Goal: Task Accomplishment & Management: Complete application form

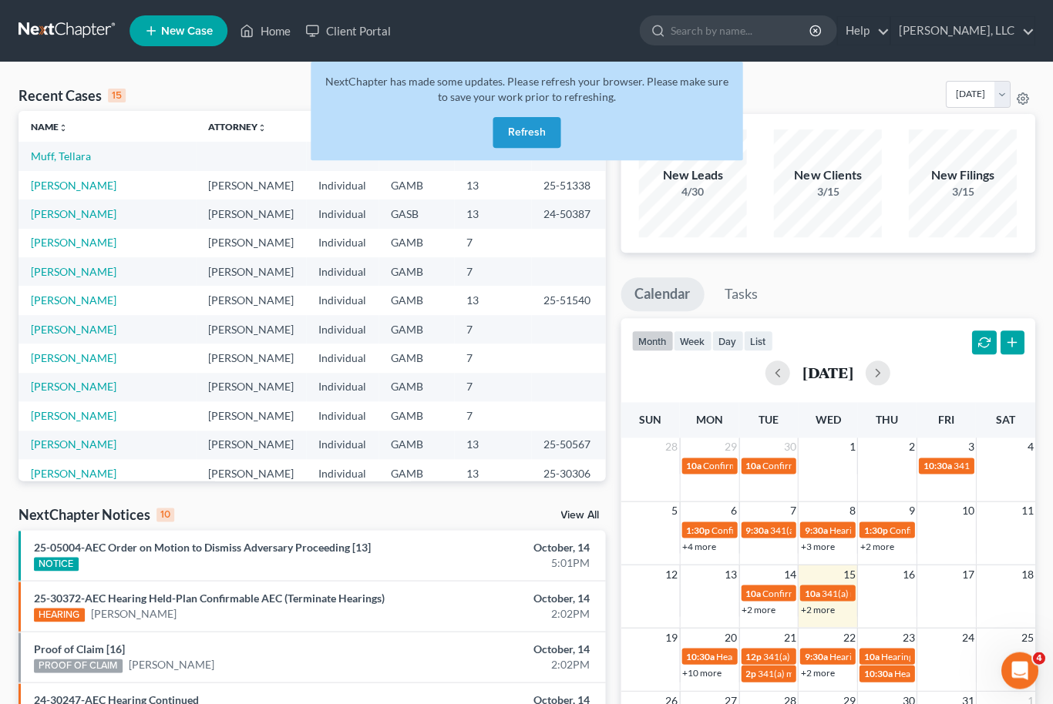
click at [522, 145] on button "Refresh" at bounding box center [526, 132] width 68 height 31
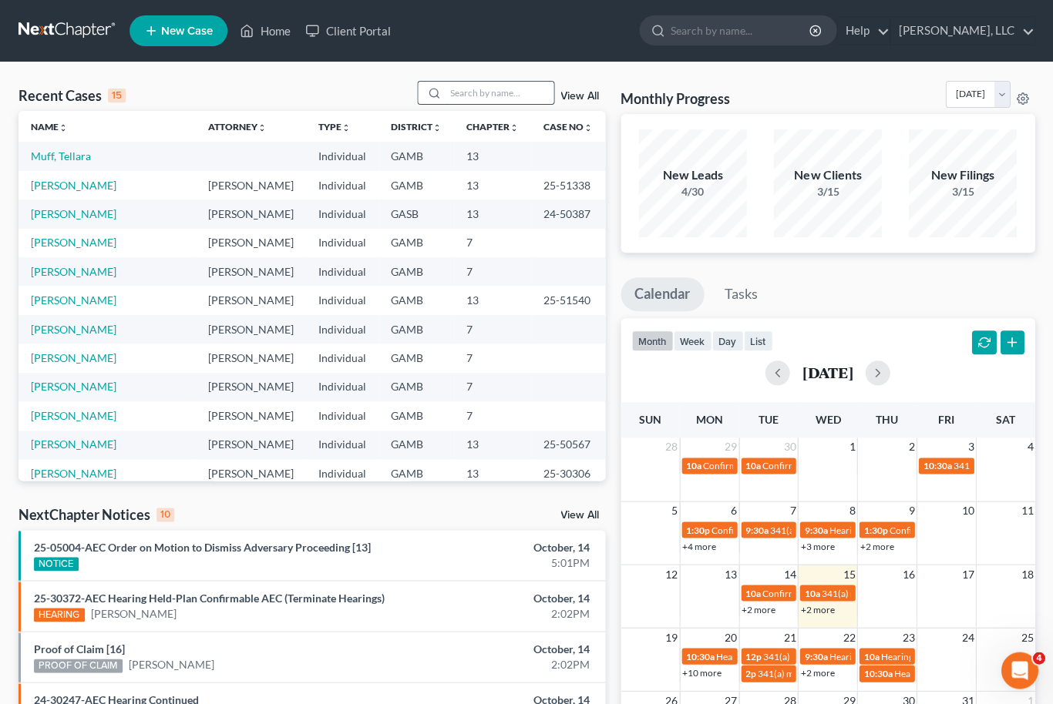
click at [518, 98] on input "search" at bounding box center [499, 93] width 108 height 22
type input "Hurt"
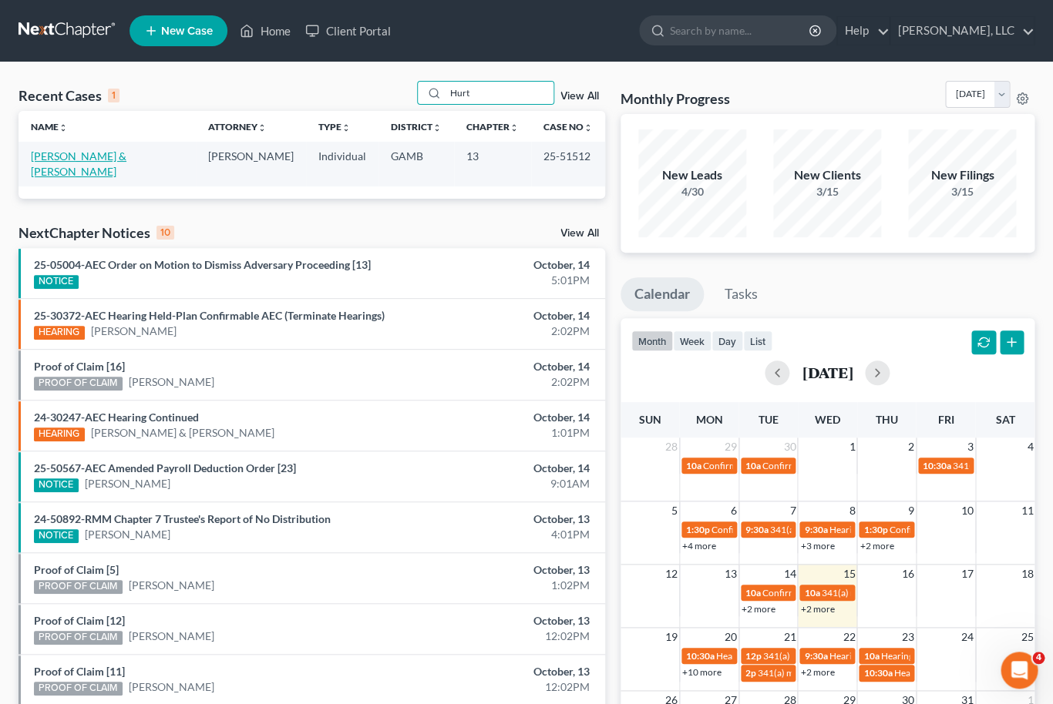
click at [126, 152] on link "[PERSON_NAME] & [PERSON_NAME]" at bounding box center [79, 164] width 96 height 29
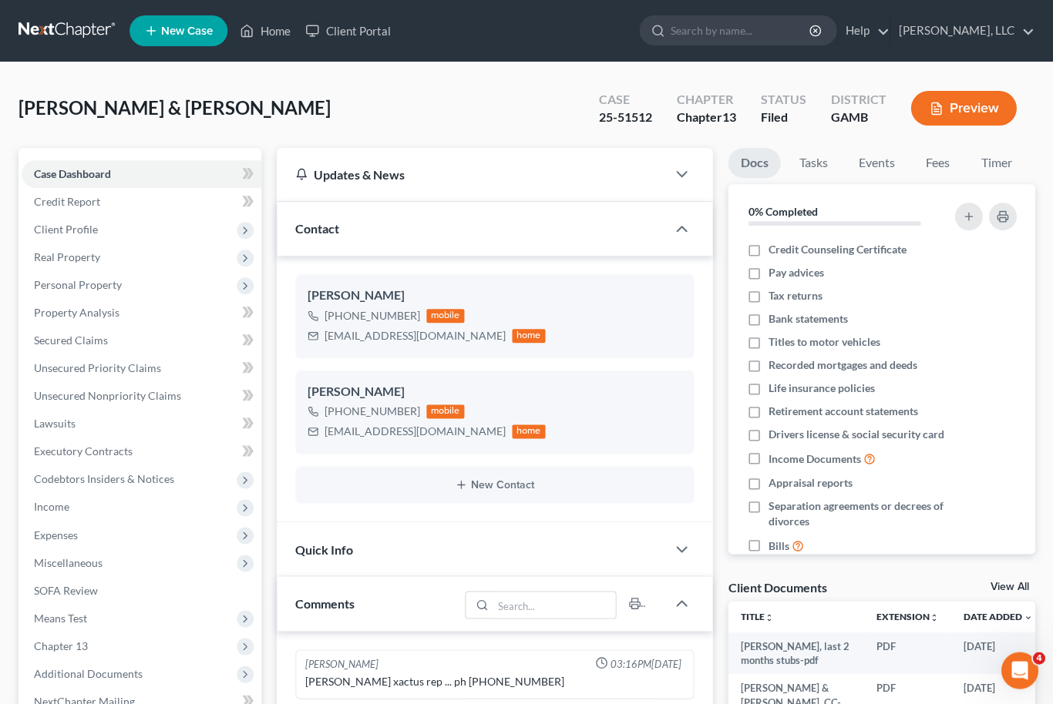
scroll to position [77, 0]
click at [1013, 581] on link "View All" at bounding box center [1009, 586] width 39 height 11
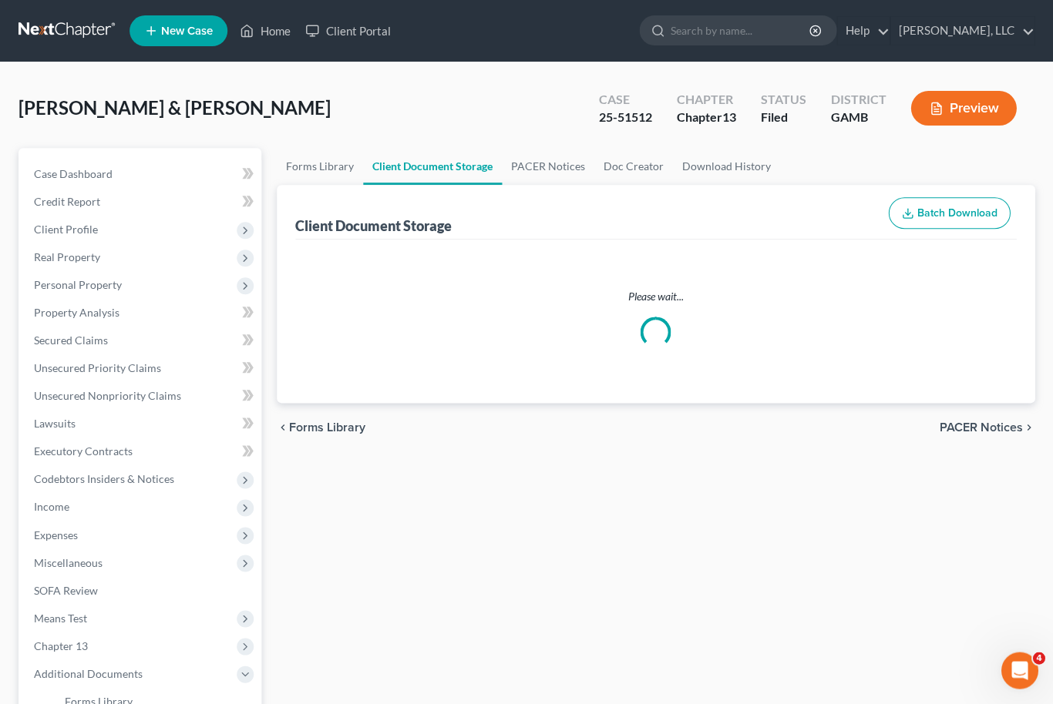
select select "12"
select select "6"
select select "22"
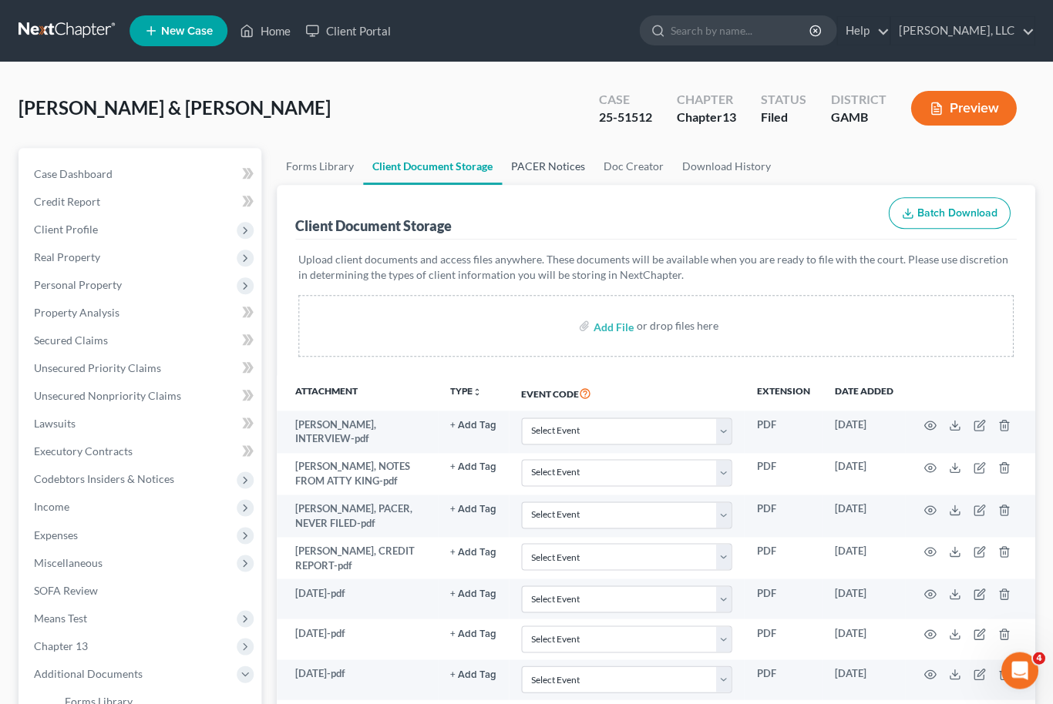
click at [550, 172] on link "PACER Notices" at bounding box center [548, 166] width 92 height 37
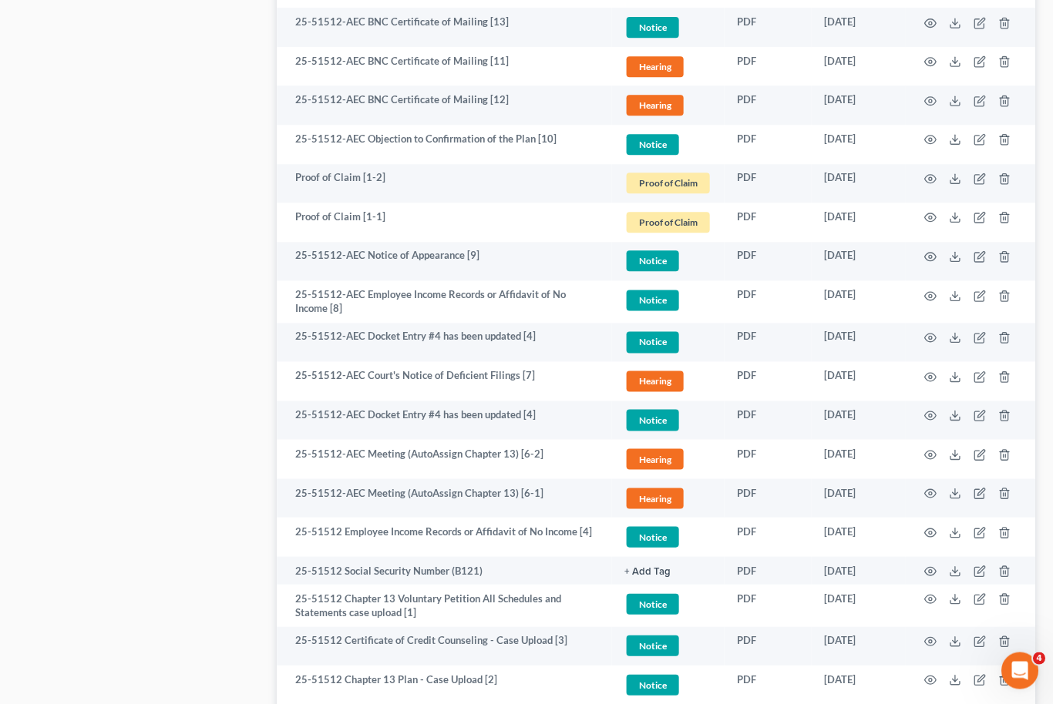
scroll to position [1117, 0]
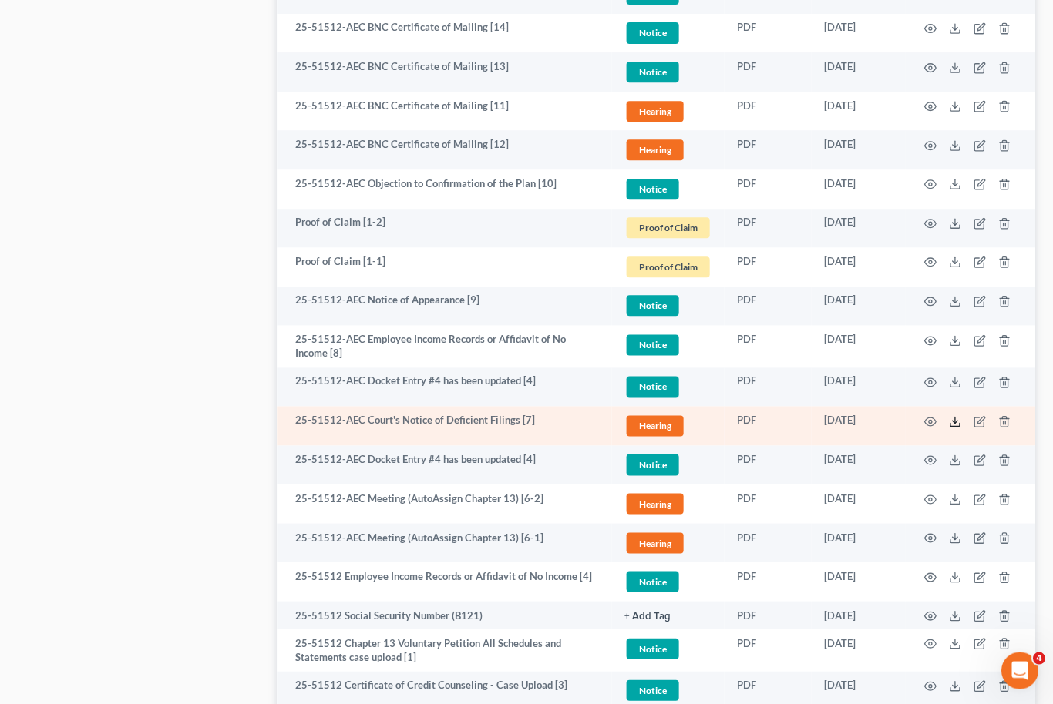
click at [955, 415] on icon at bounding box center [954, 421] width 12 height 12
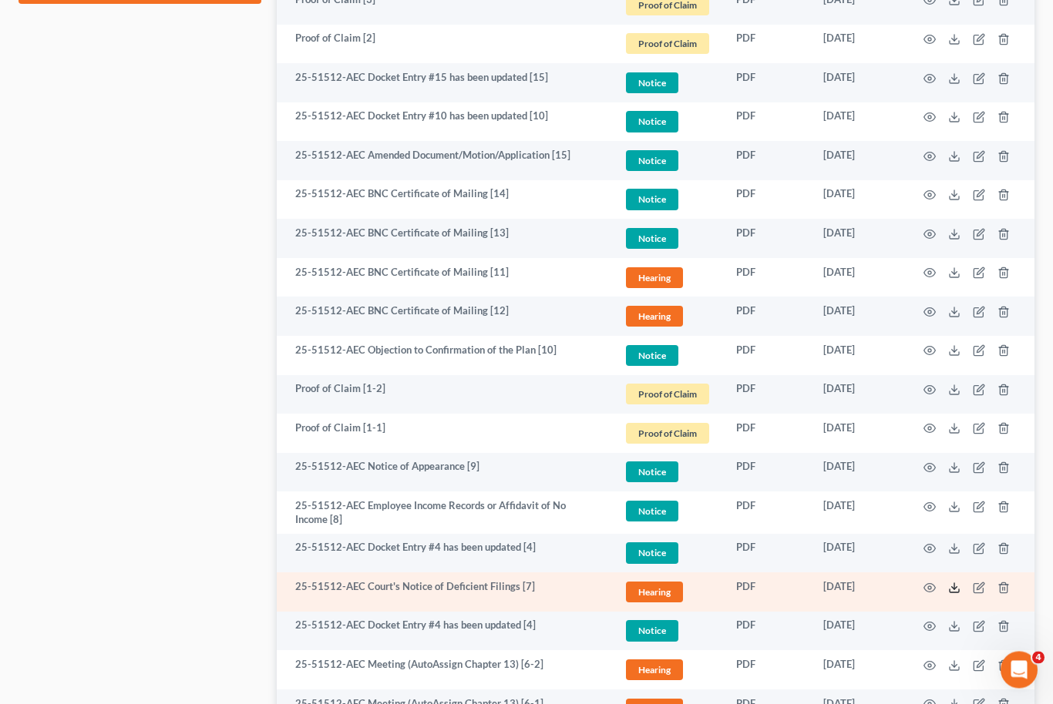
scroll to position [951, 0]
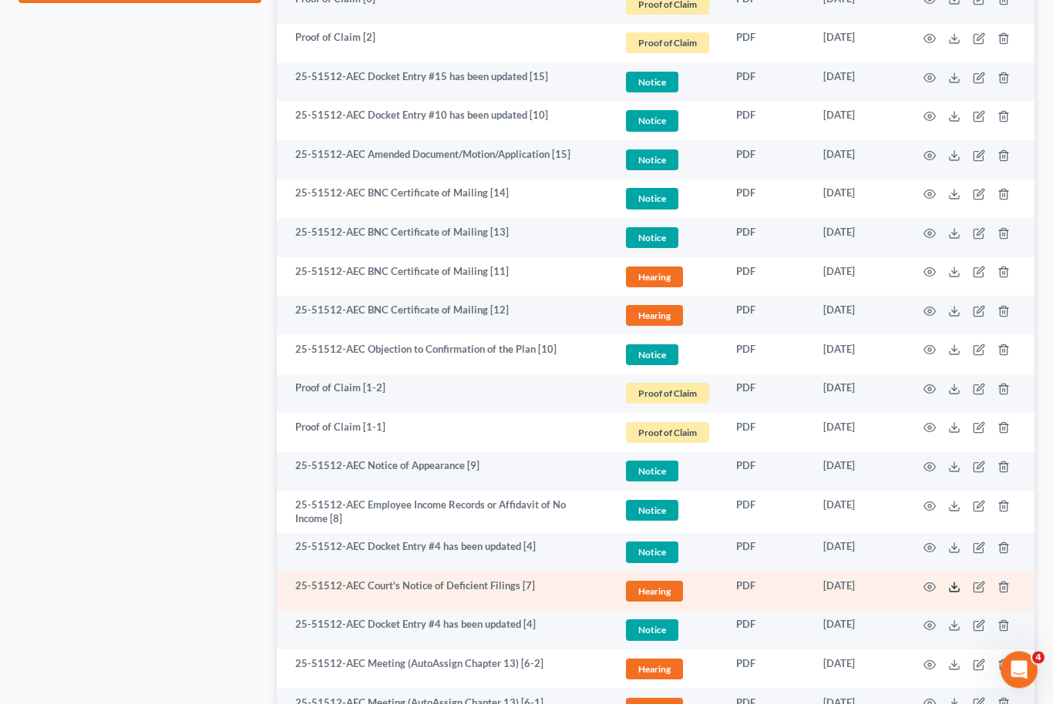
click at [950, 582] on icon at bounding box center [954, 588] width 12 height 12
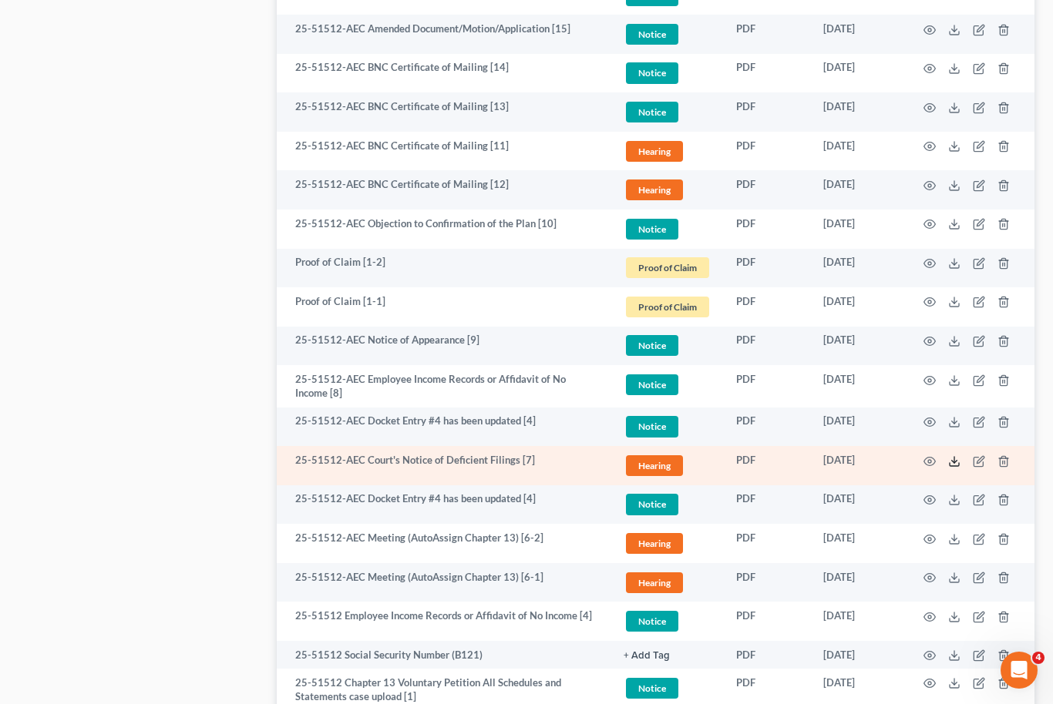
scroll to position [1225, 0]
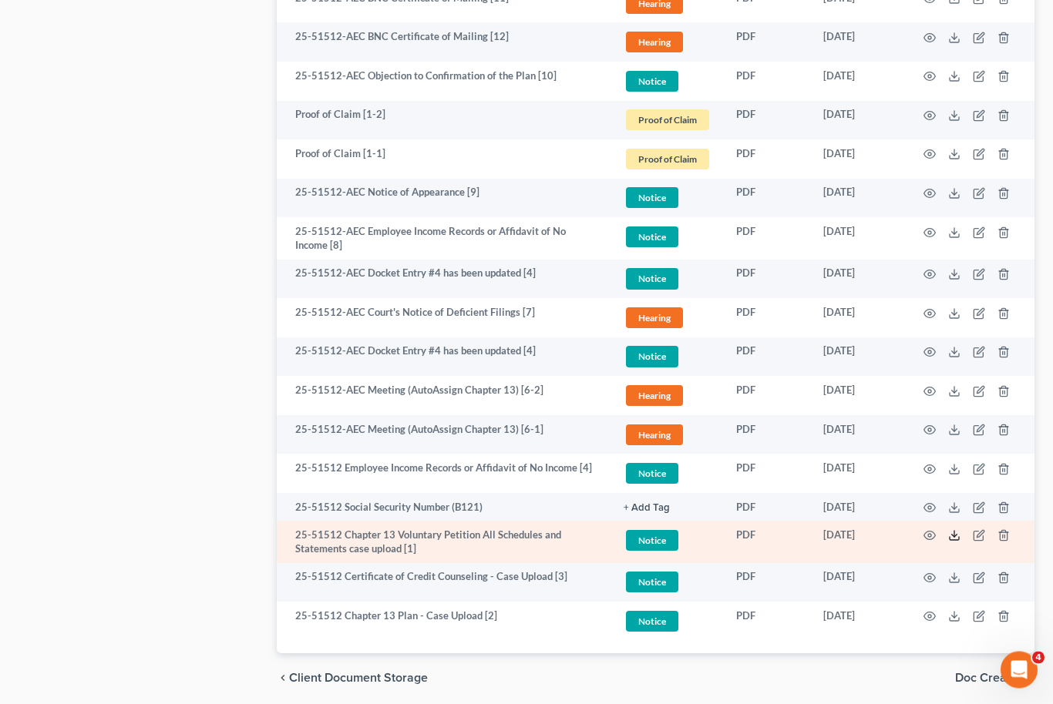
click at [954, 532] on line at bounding box center [954, 535] width 0 height 6
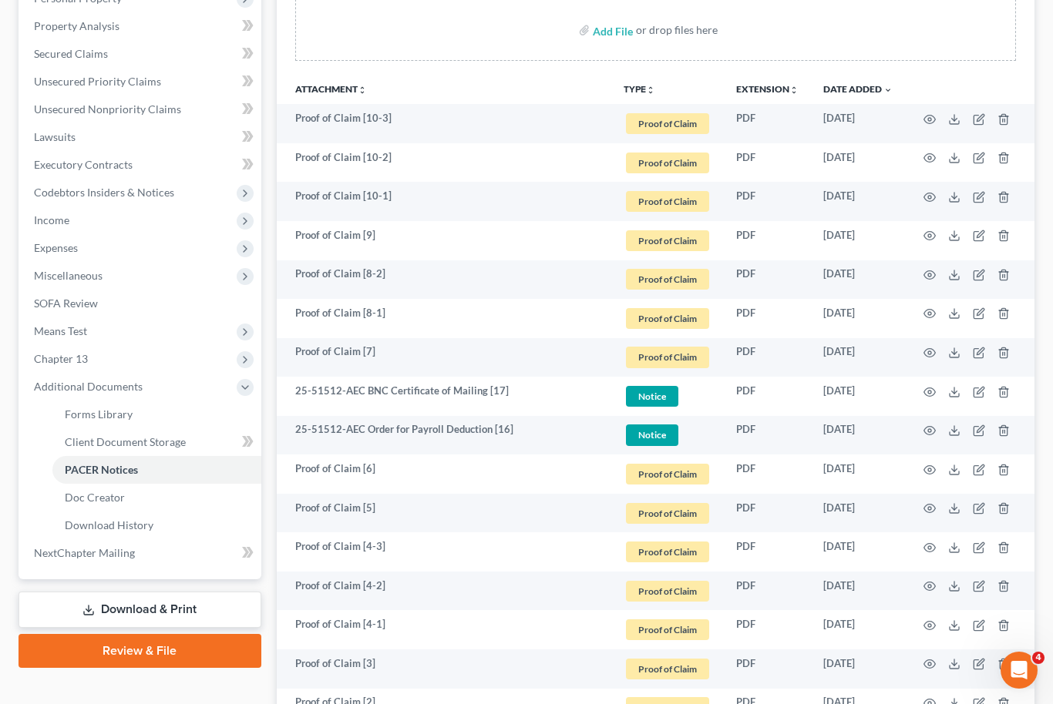
scroll to position [281, 0]
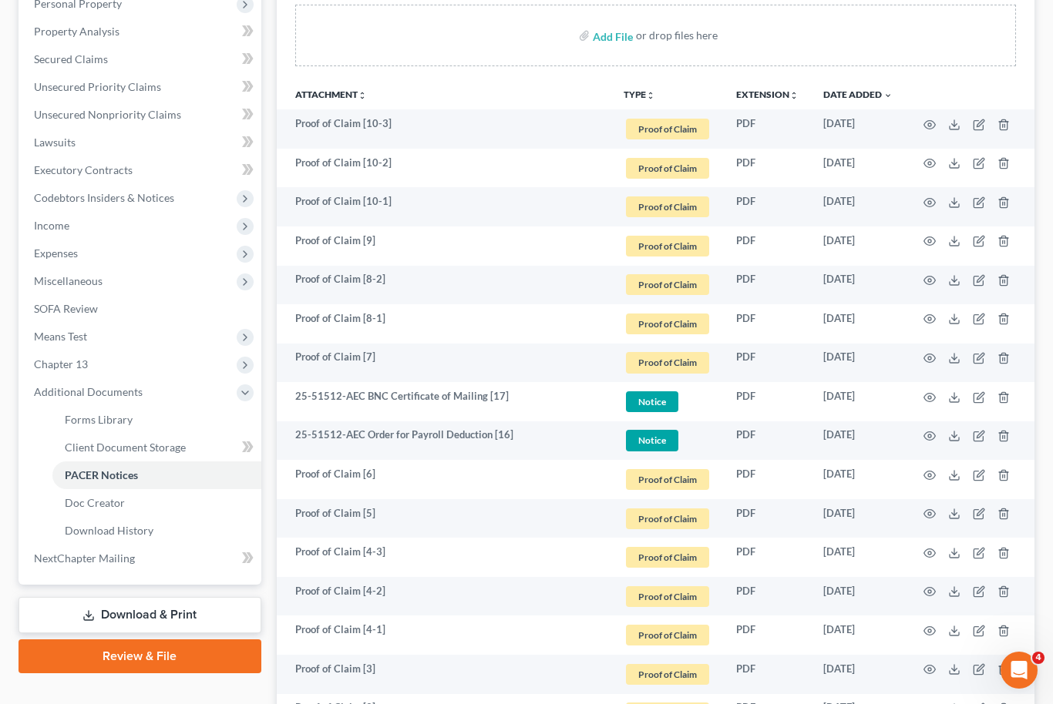
click at [90, 619] on icon at bounding box center [88, 616] width 12 height 12
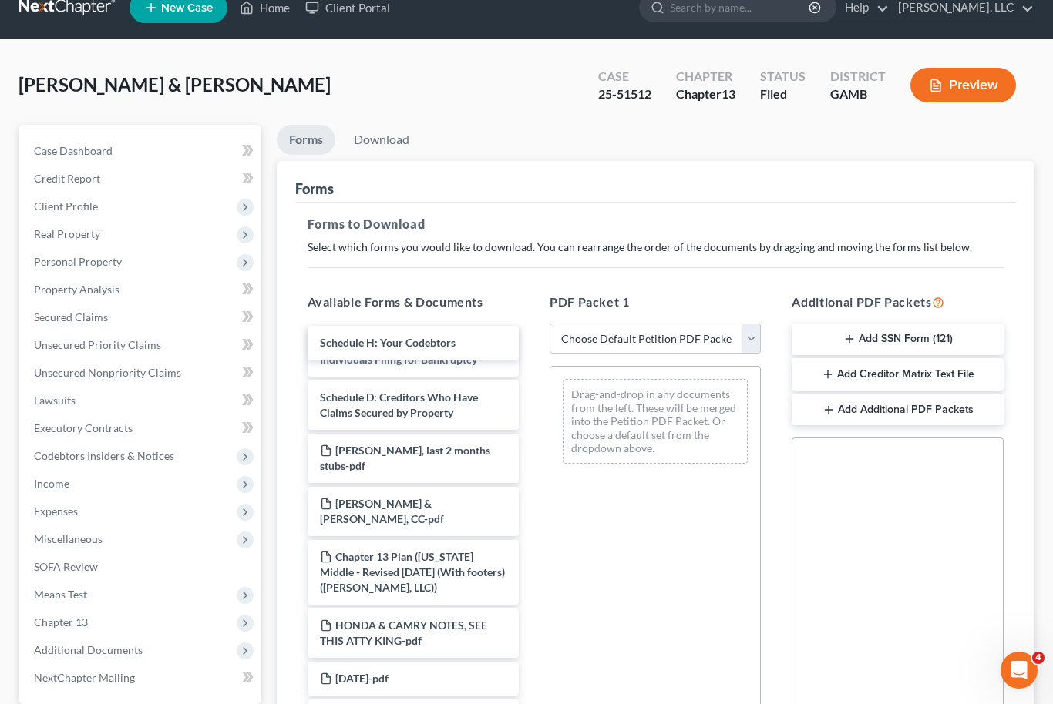
scroll to position [17, 0]
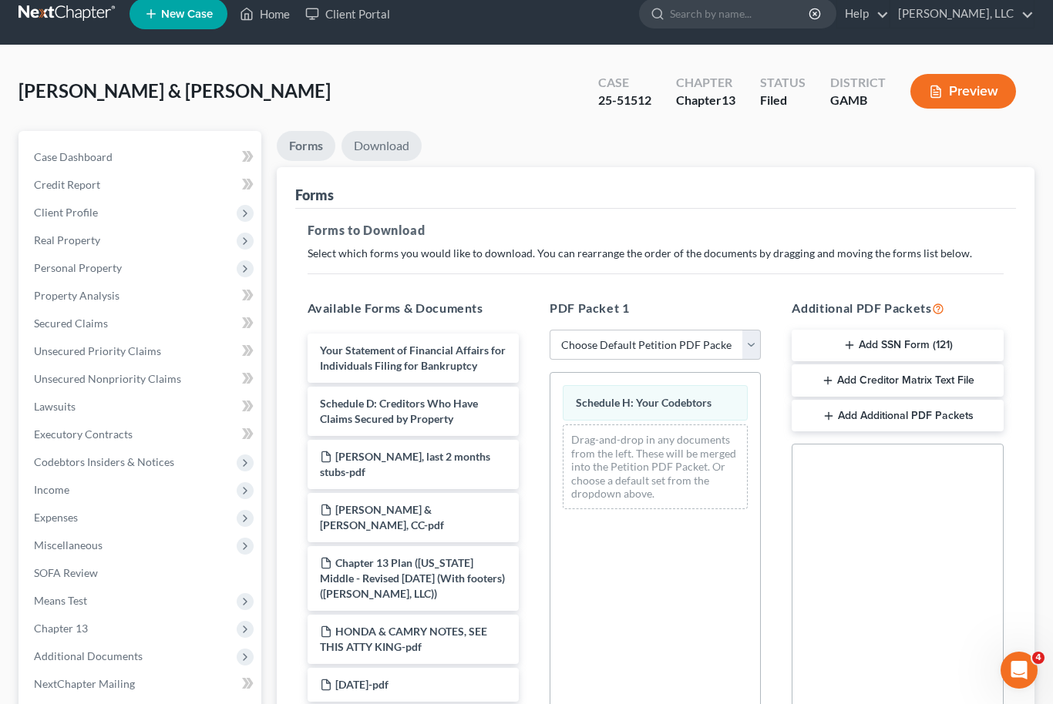
click at [388, 149] on link "Download" at bounding box center [381, 146] width 80 height 30
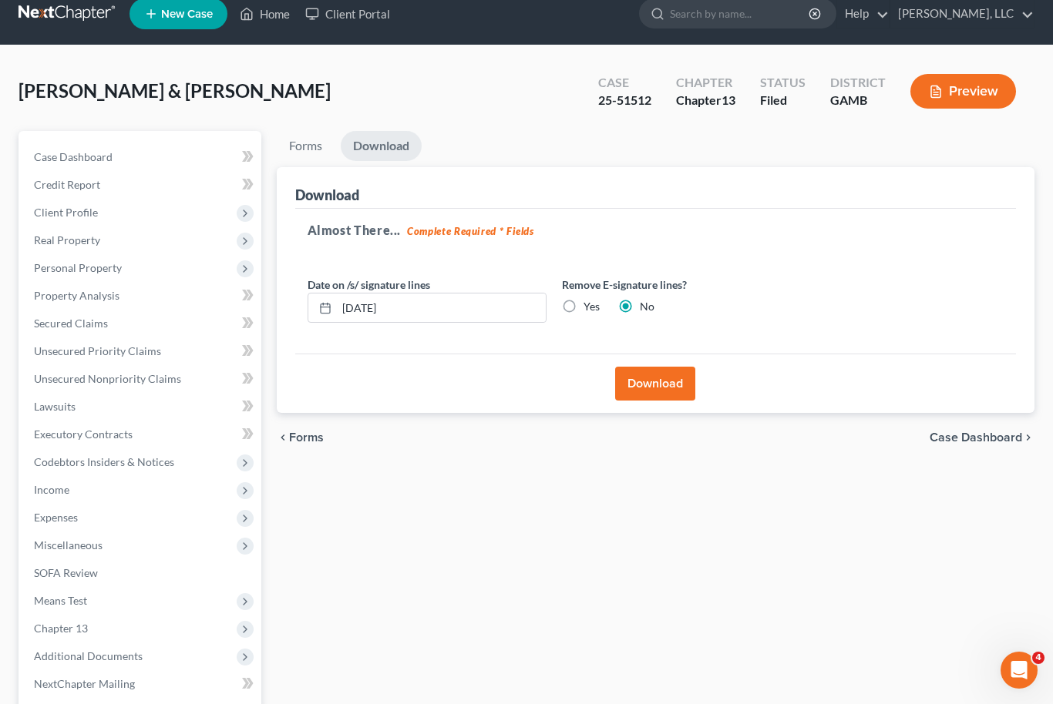
click at [684, 383] on button "Download" at bounding box center [655, 384] width 80 height 34
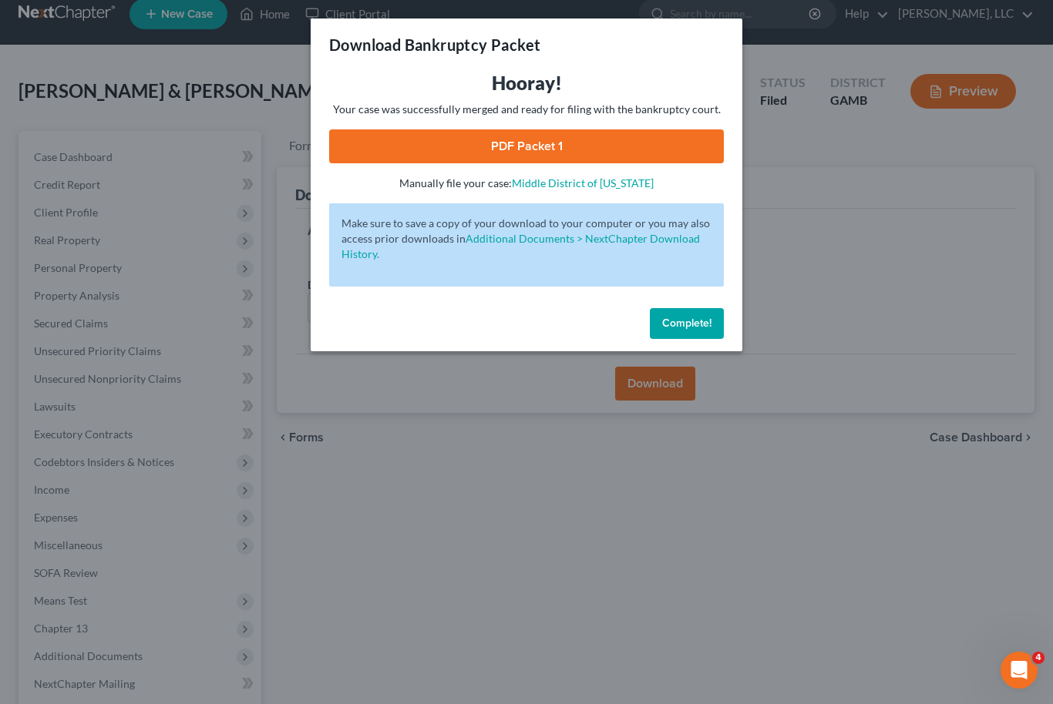
click at [617, 150] on link "PDF Packet 1" at bounding box center [526, 146] width 395 height 34
click at [712, 319] on button "Complete!" at bounding box center [687, 323] width 74 height 31
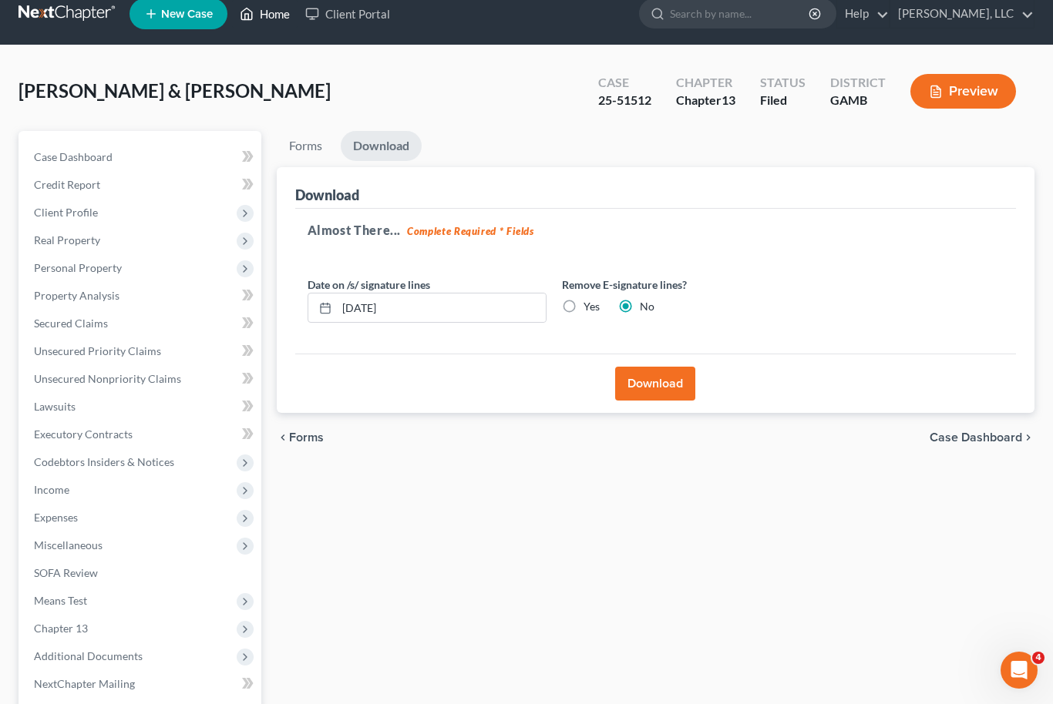
click at [279, 10] on link "Home" at bounding box center [265, 14] width 66 height 28
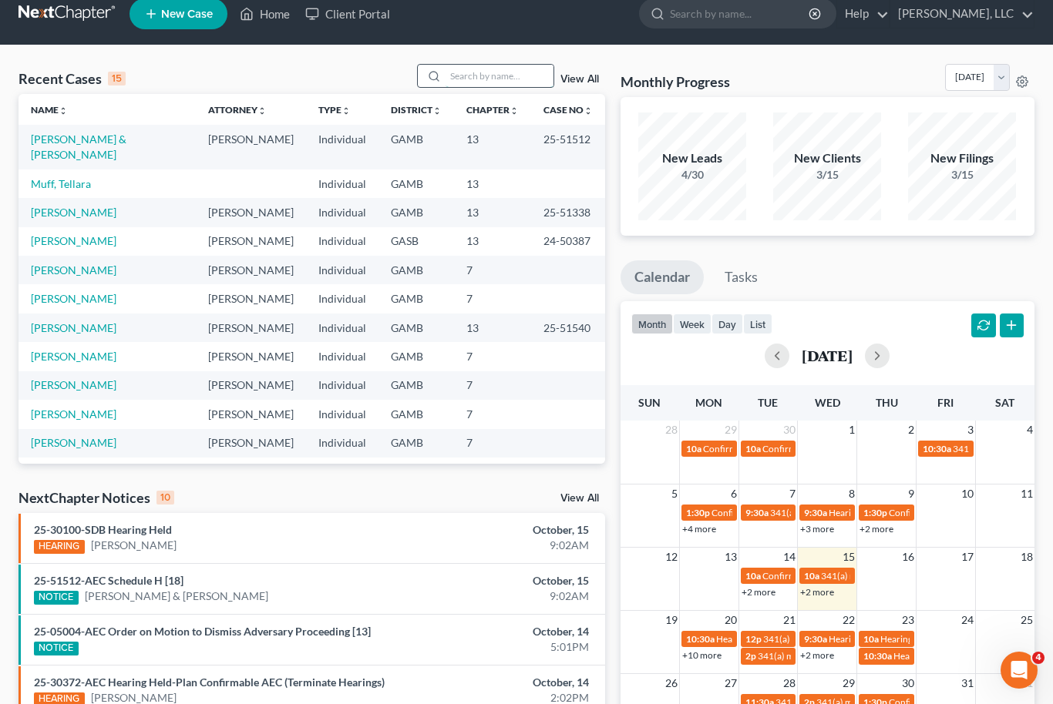
click at [513, 83] on input "search" at bounding box center [499, 76] width 108 height 22
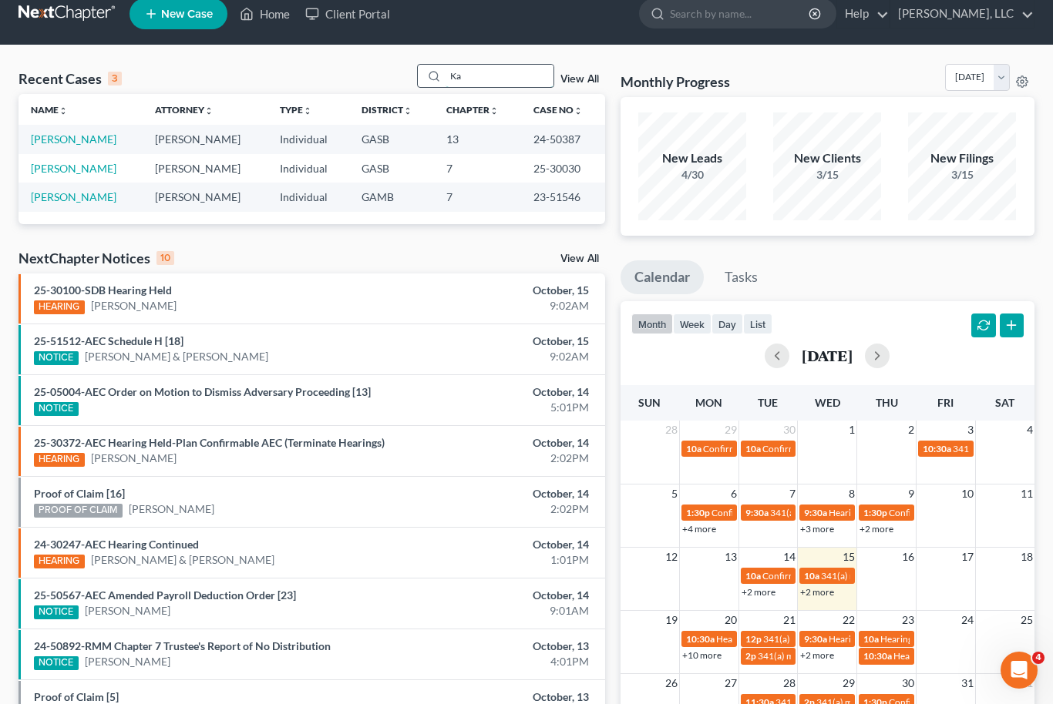
type input "K"
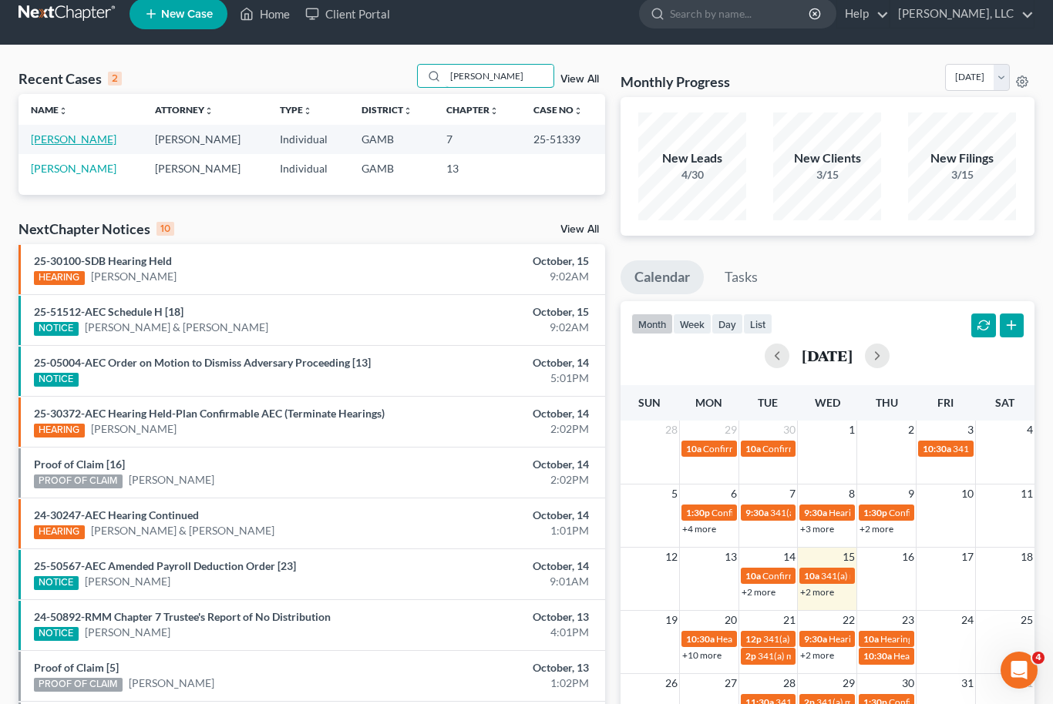
type input "[PERSON_NAME]"
click at [57, 139] on link "[PERSON_NAME]" at bounding box center [74, 139] width 86 height 13
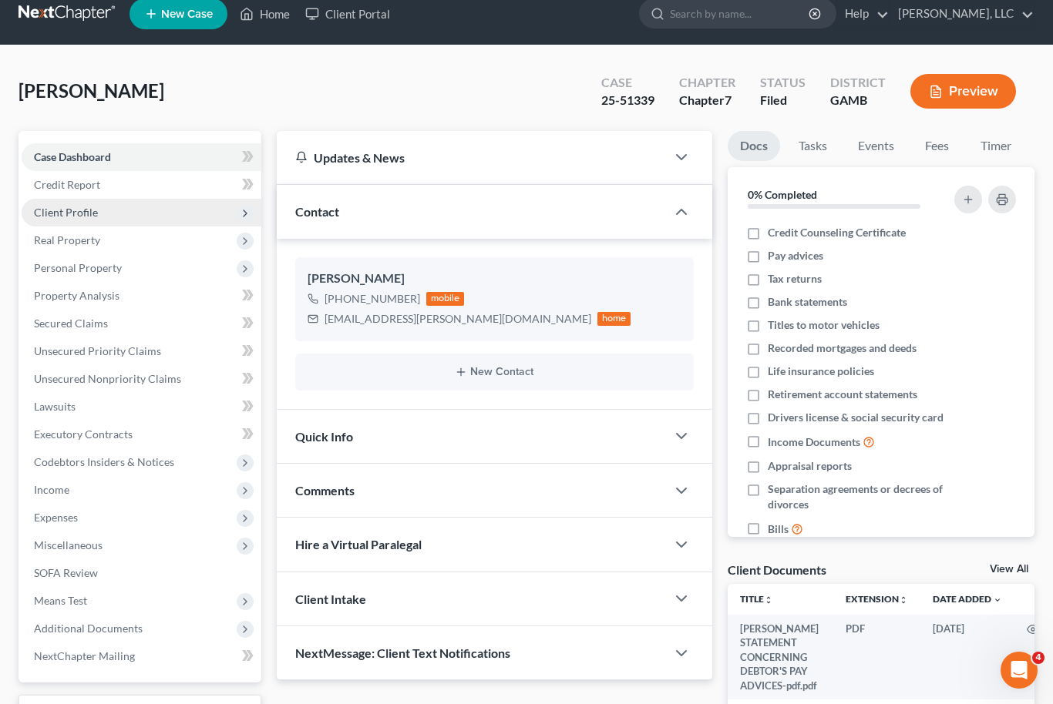
click at [52, 217] on span "Client Profile" at bounding box center [66, 212] width 64 height 13
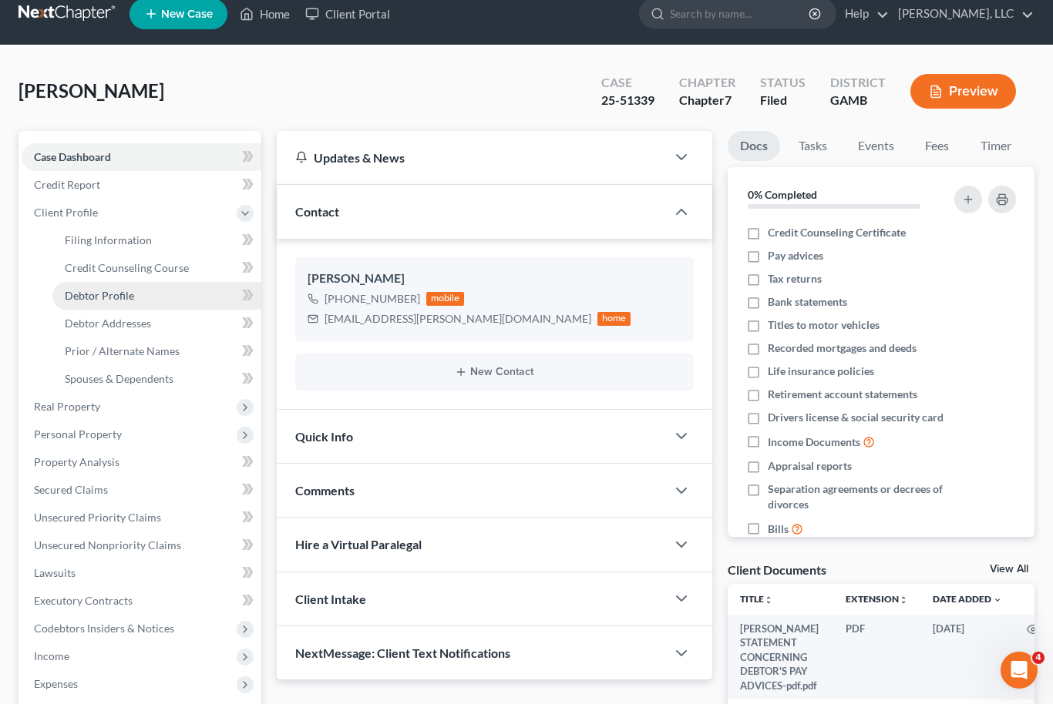
click at [91, 293] on span "Debtor Profile" at bounding box center [99, 295] width 69 height 13
select select "0"
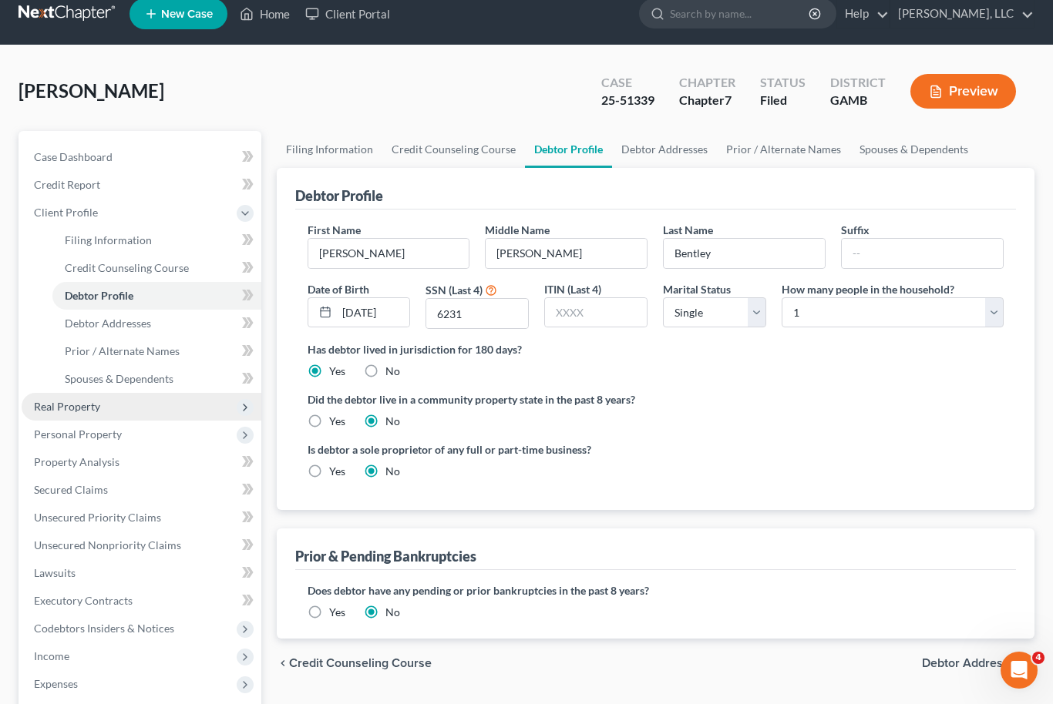
click at [45, 415] on span "Real Property" at bounding box center [142, 407] width 240 height 28
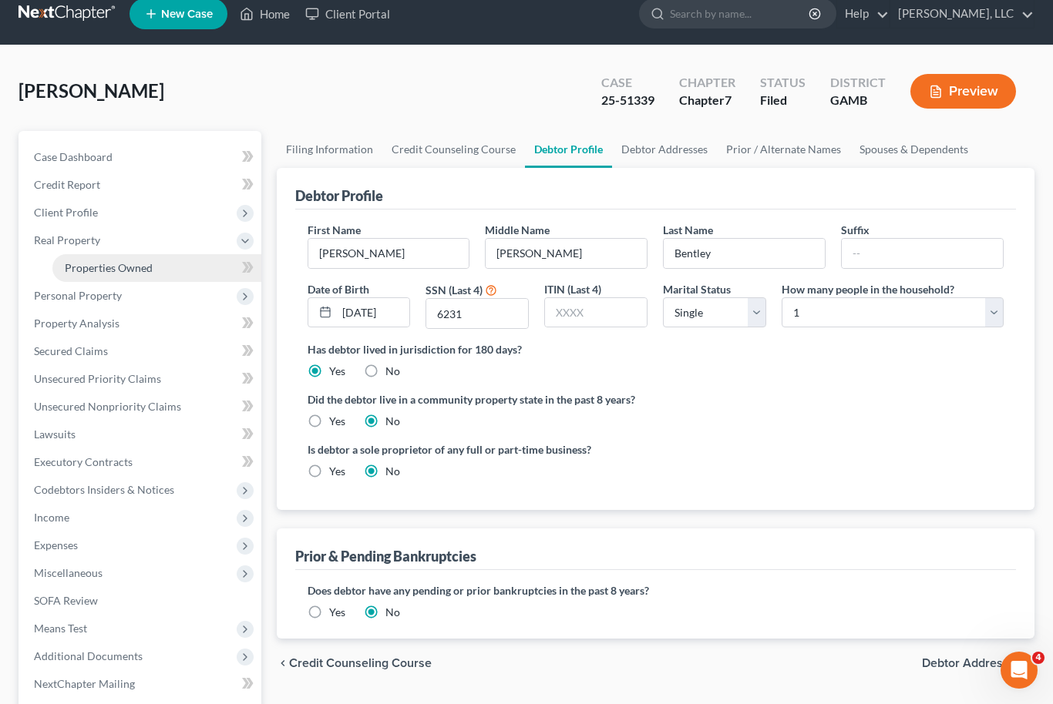
click at [81, 277] on link "Properties Owned" at bounding box center [156, 268] width 209 height 28
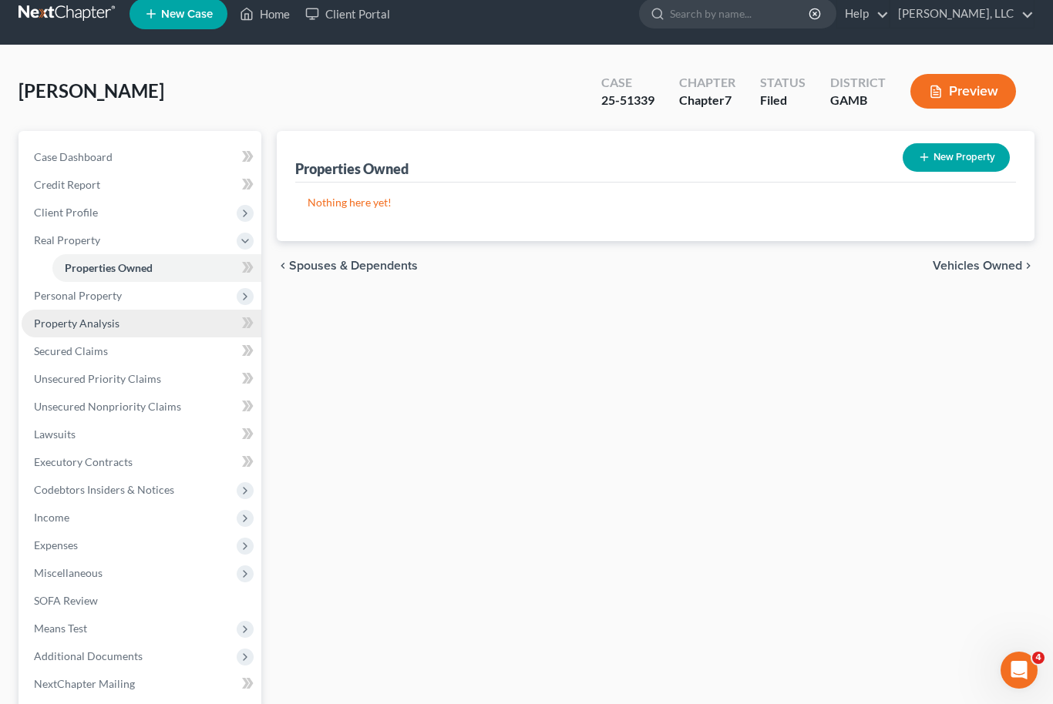
click at [59, 328] on span "Property Analysis" at bounding box center [77, 323] width 86 height 13
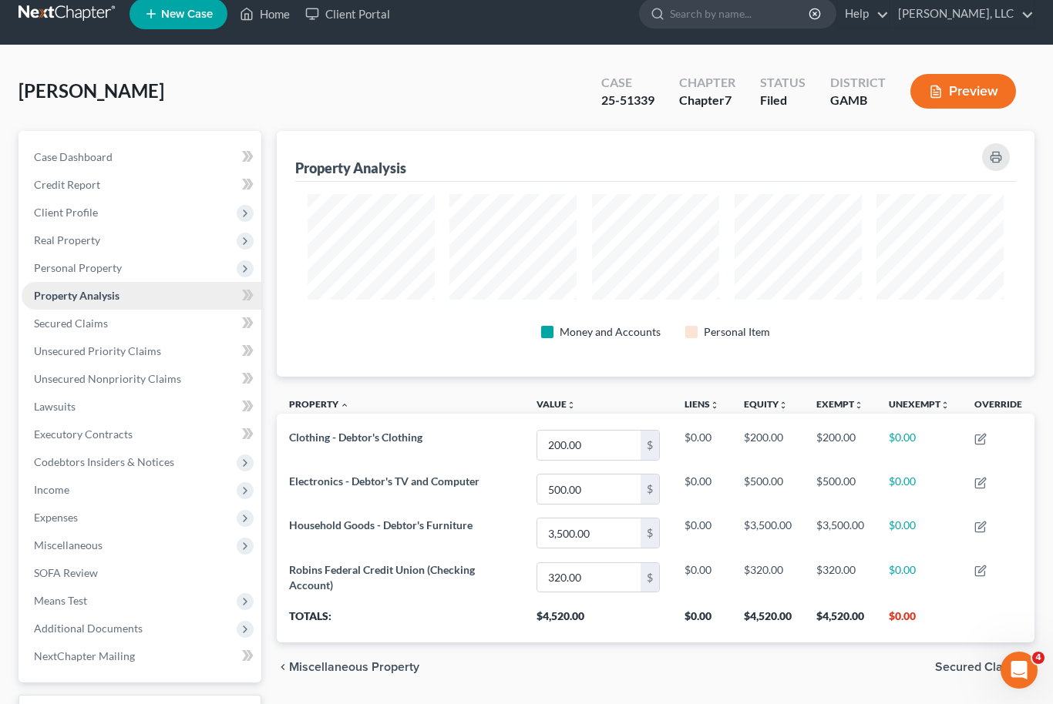
scroll to position [246, 758]
click at [55, 324] on span "Secured Claims" at bounding box center [71, 323] width 74 height 13
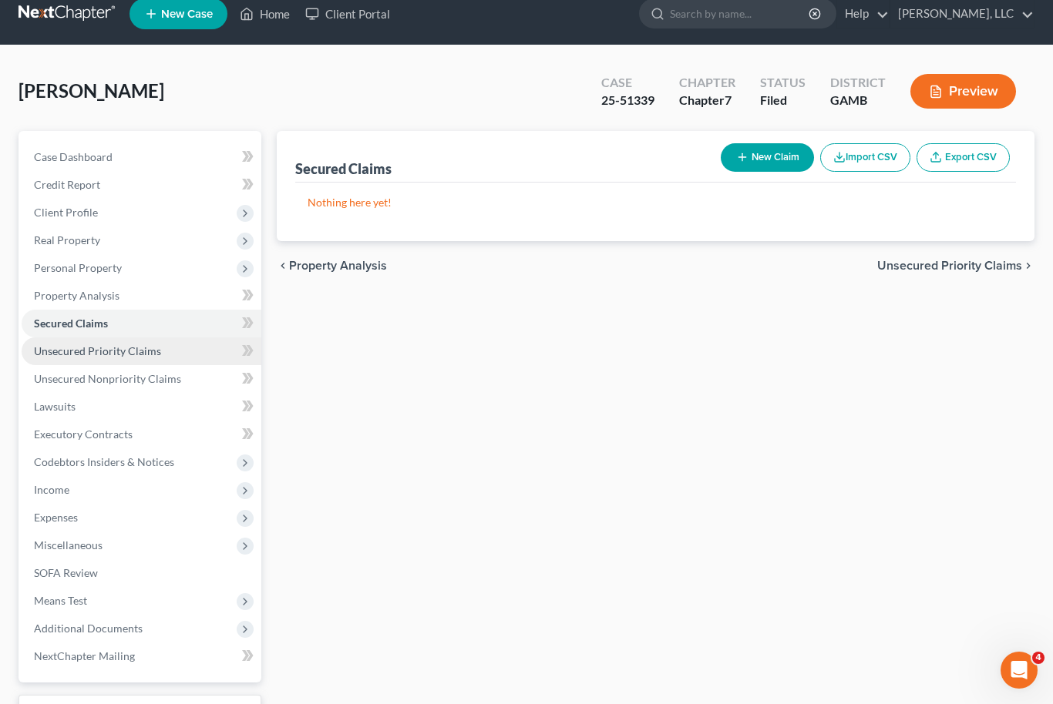
click at [48, 354] on span "Unsecured Priority Claims" at bounding box center [97, 350] width 127 height 13
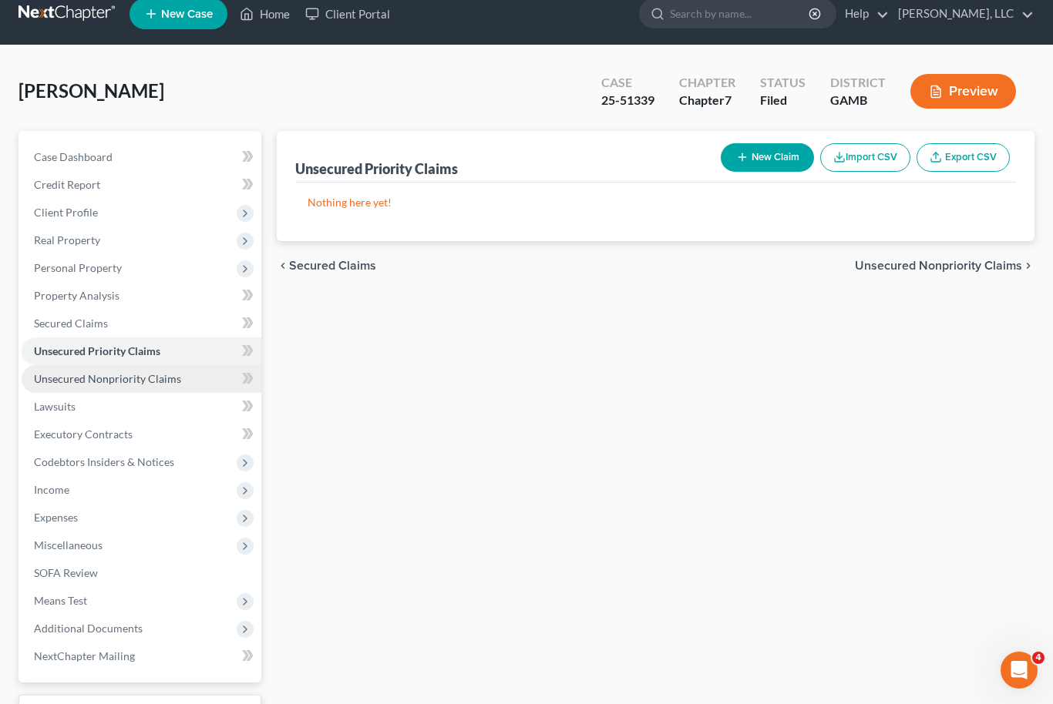
click at [47, 387] on link "Unsecured Nonpriority Claims" at bounding box center [142, 379] width 240 height 28
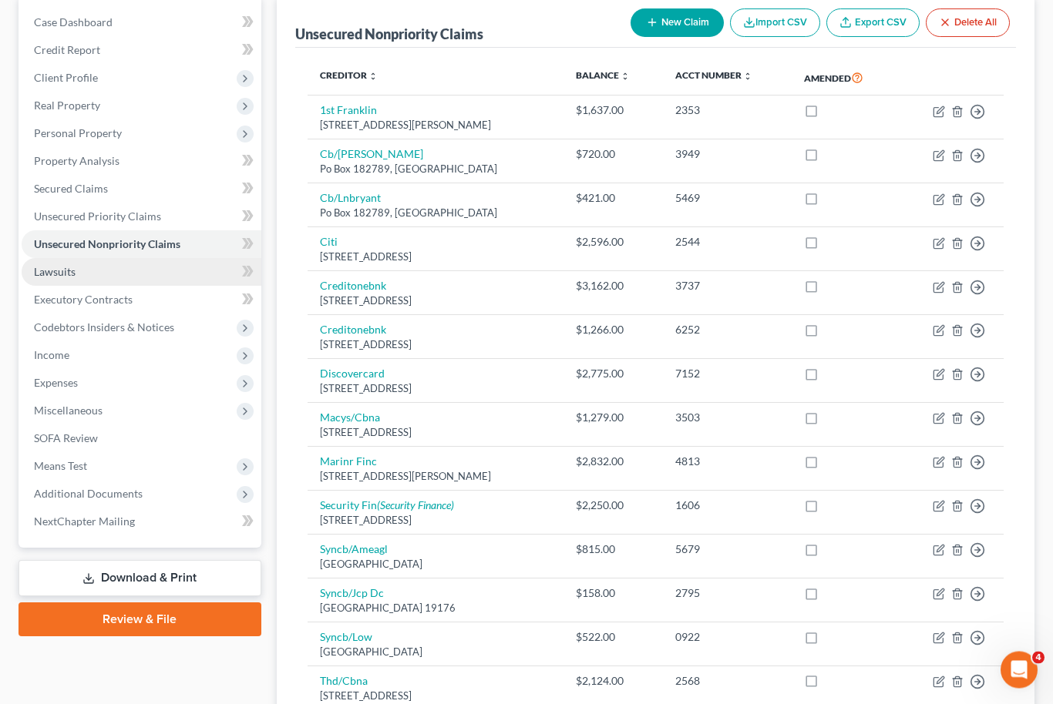
click at [49, 279] on link "Lawsuits" at bounding box center [142, 273] width 240 height 28
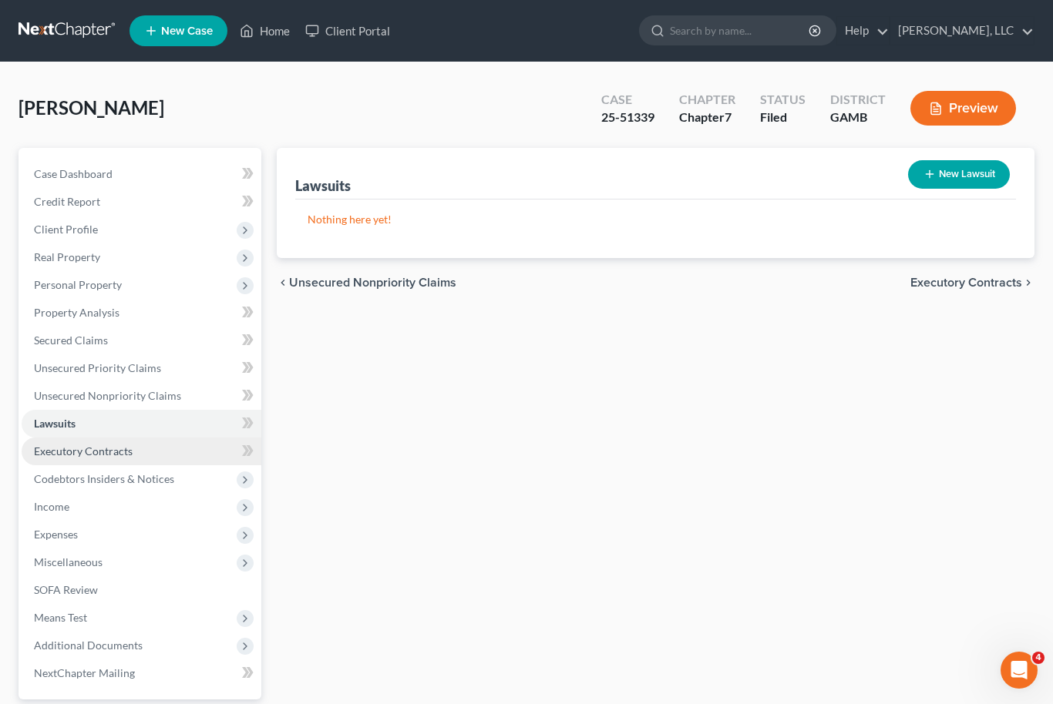
click at [62, 448] on span "Executory Contracts" at bounding box center [83, 451] width 99 height 13
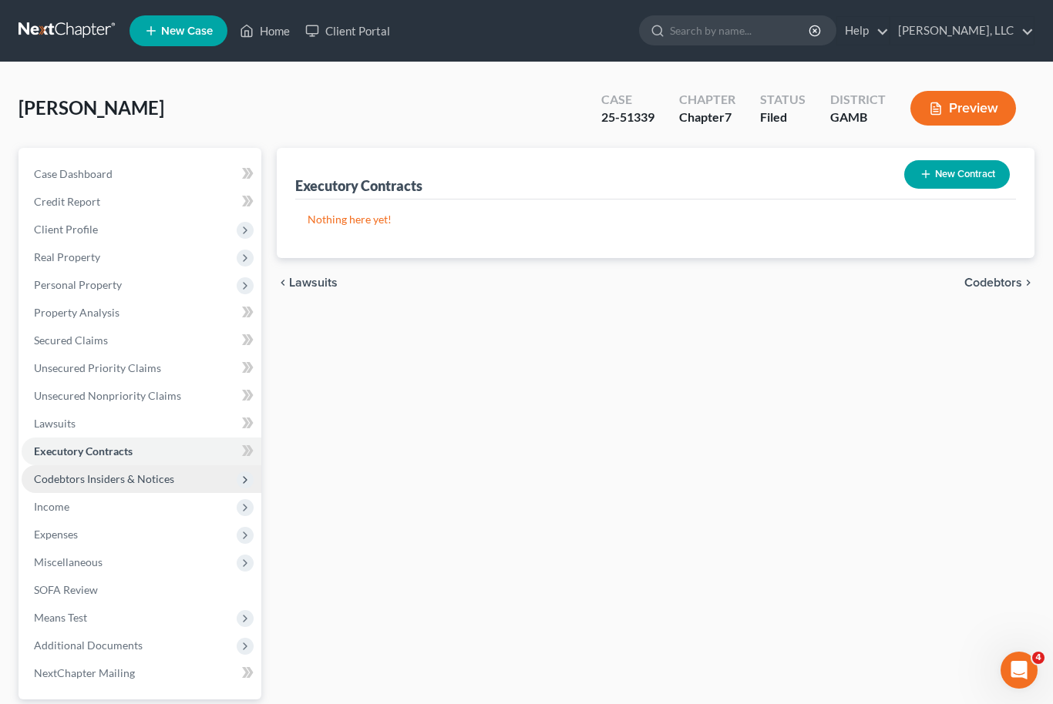
click at [51, 477] on span "Codebtors Insiders & Notices" at bounding box center [104, 478] width 140 height 13
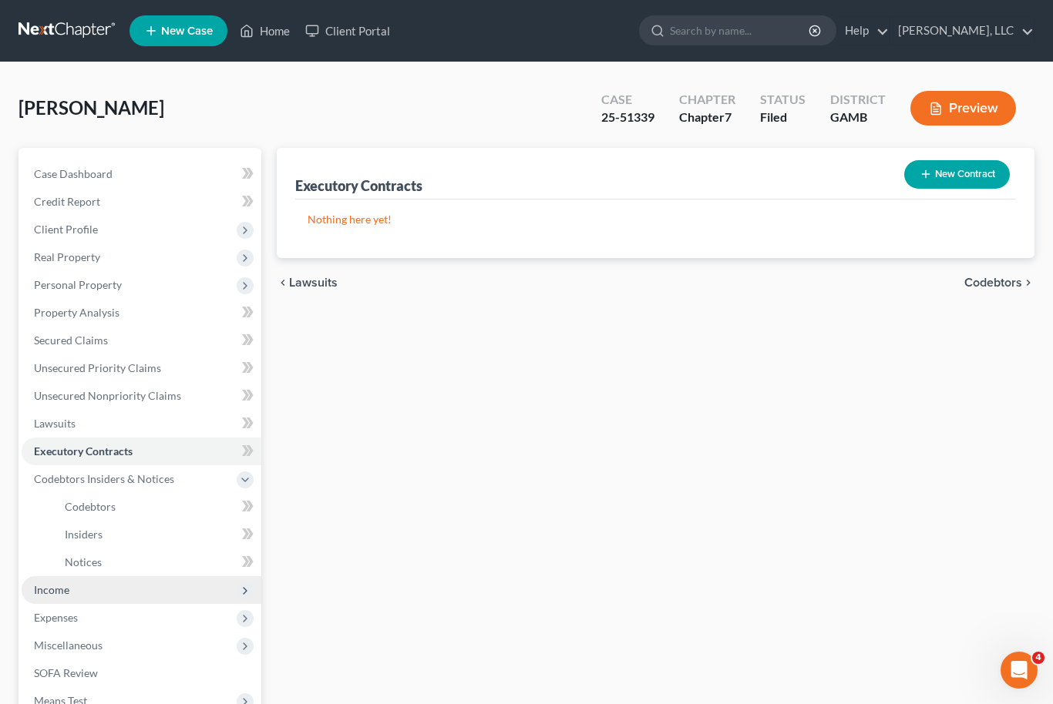
click at [52, 589] on span "Income" at bounding box center [51, 589] width 35 height 13
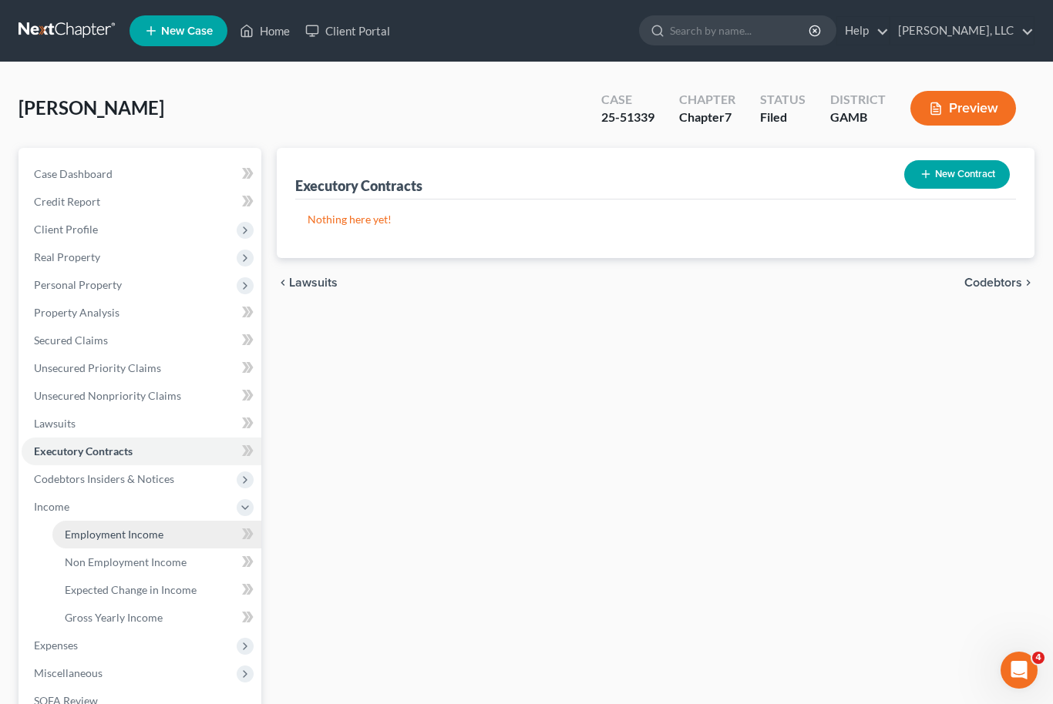
click at [82, 537] on span "Employment Income" at bounding box center [114, 534] width 99 height 13
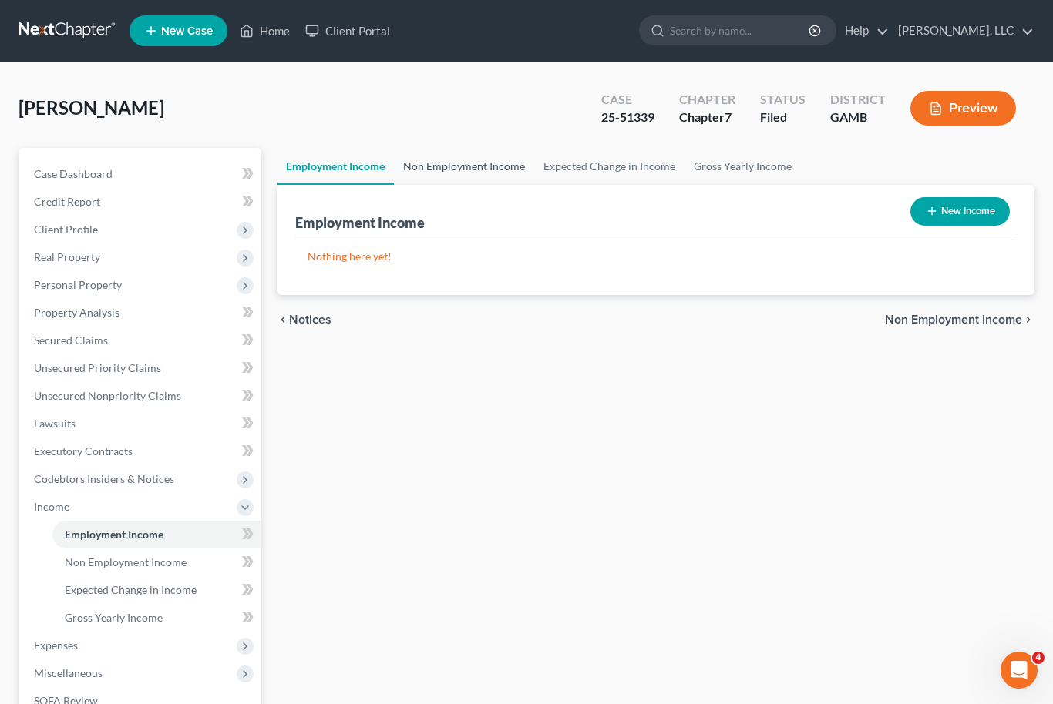
click at [428, 159] on link "Non Employment Income" at bounding box center [464, 166] width 140 height 37
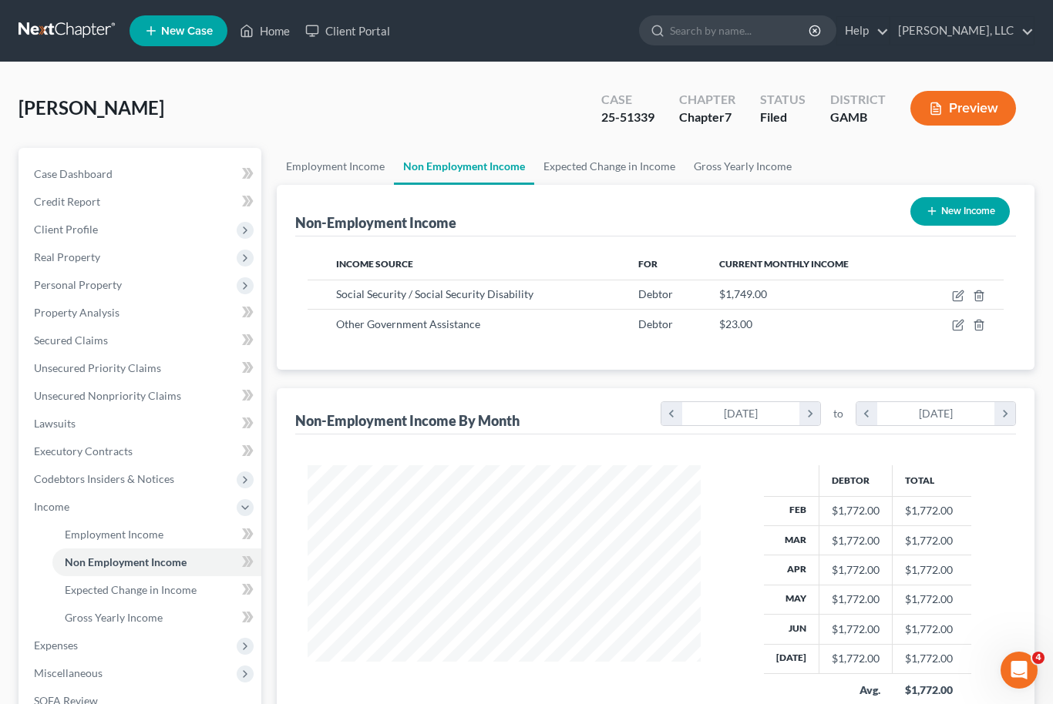
scroll to position [276, 425]
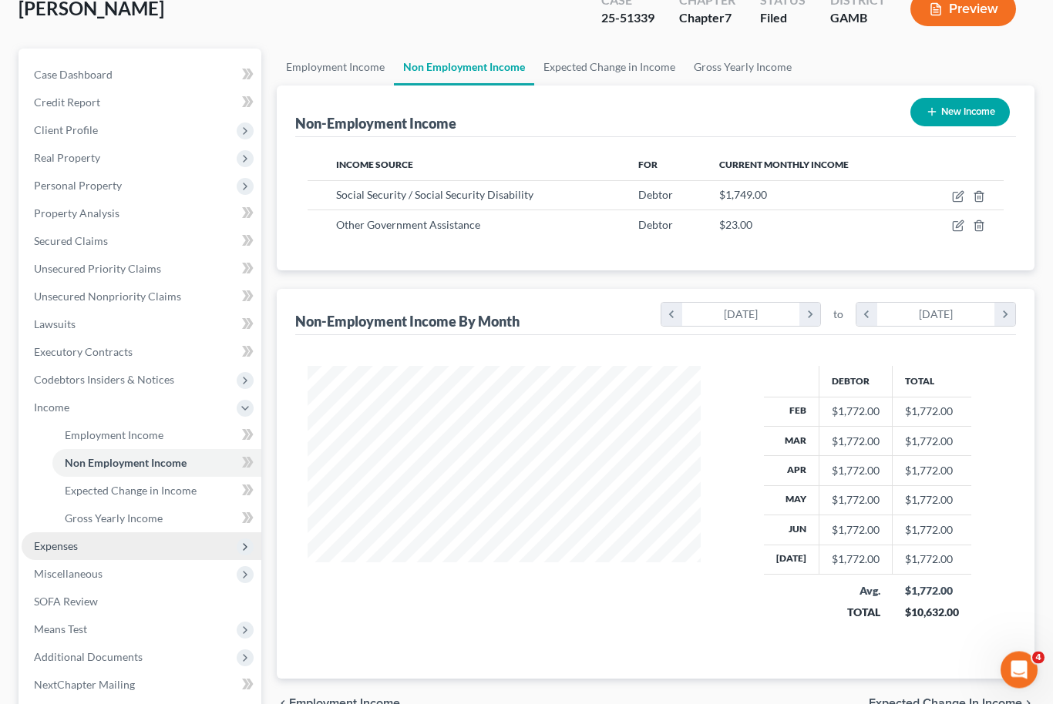
click at [36, 536] on span "Expenses" at bounding box center [142, 547] width 240 height 28
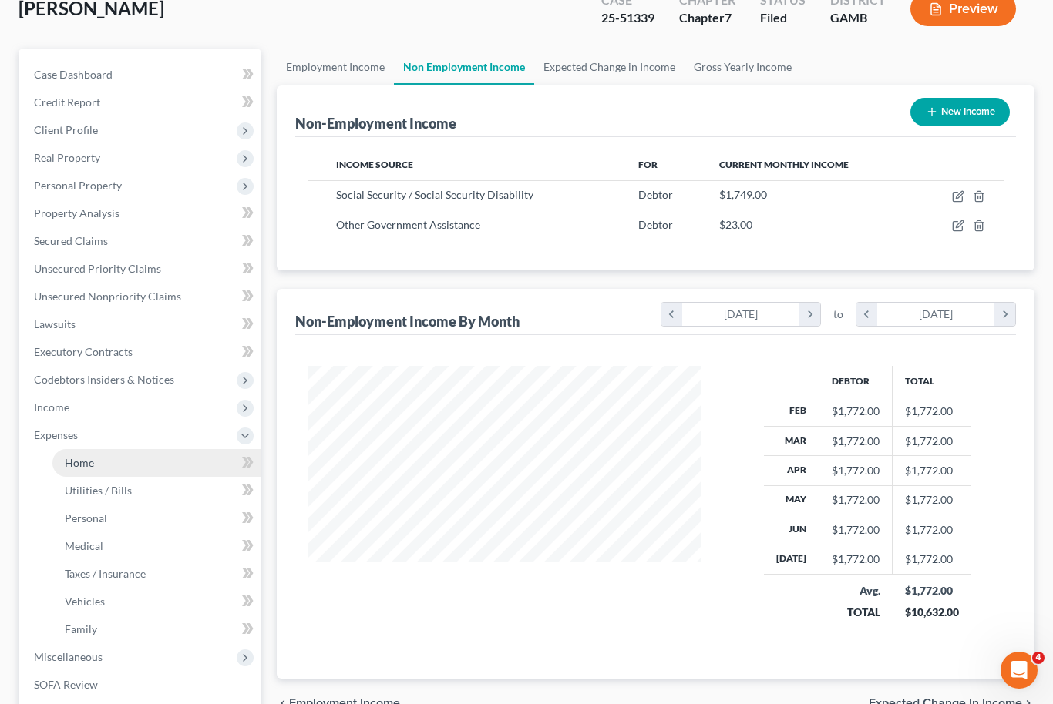
click at [72, 464] on span "Home" at bounding box center [79, 462] width 29 height 13
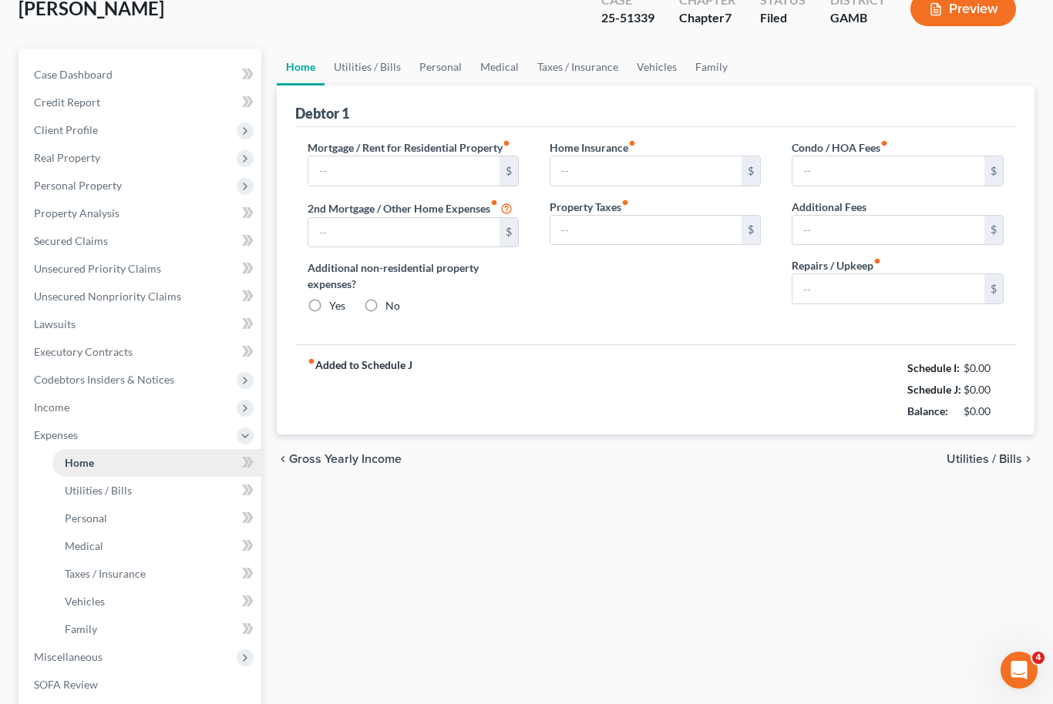
type input "950.00"
type input "0.00"
radio input "true"
type input "0.00"
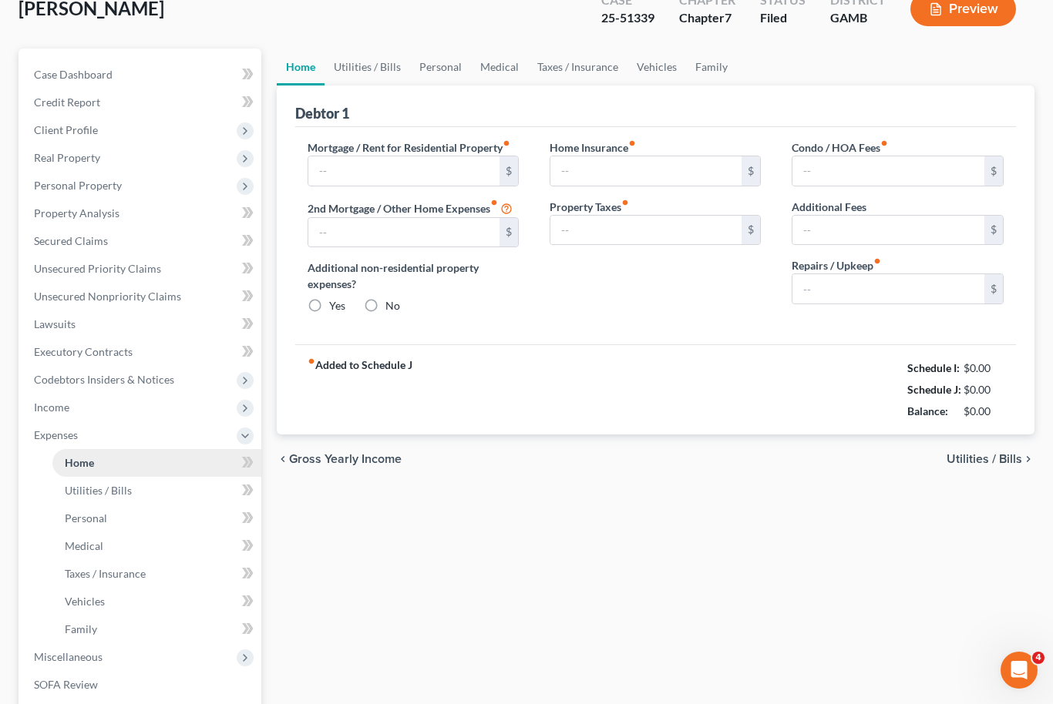
type input "0.00"
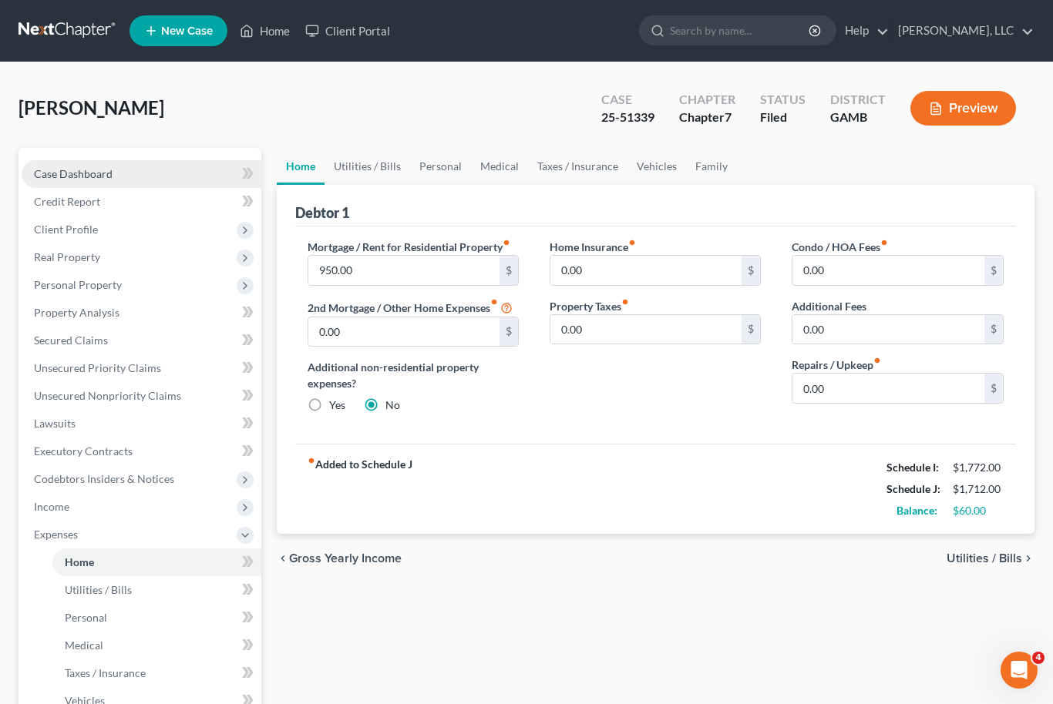
click at [106, 180] on link "Case Dashboard" at bounding box center [142, 174] width 240 height 28
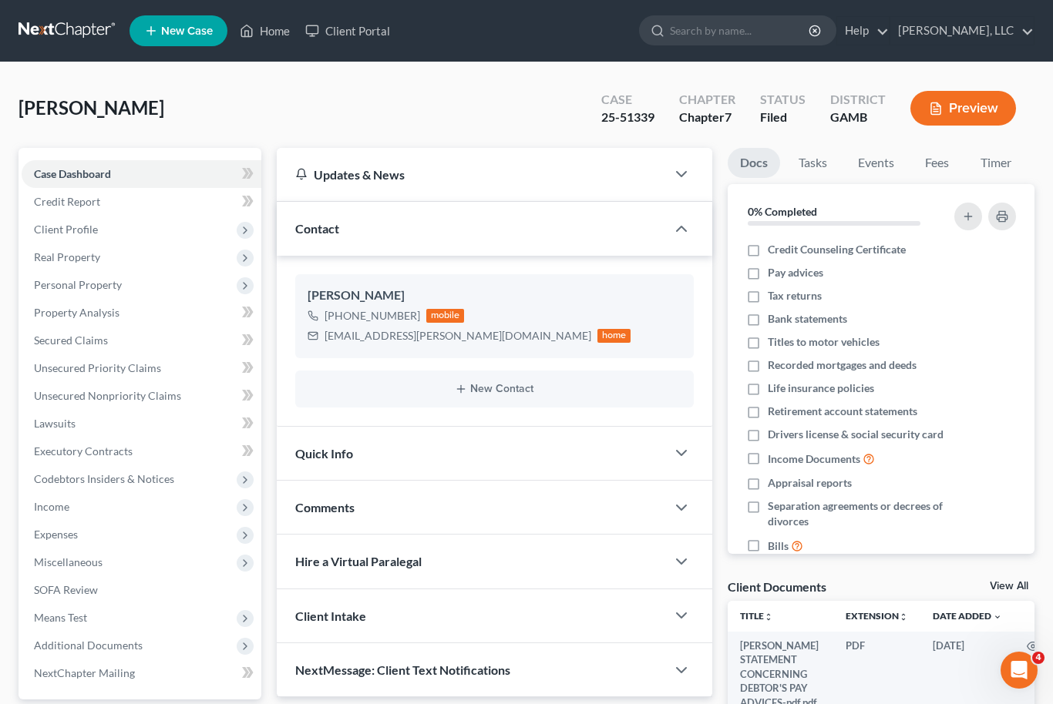
click at [1003, 590] on link "View All" at bounding box center [1009, 586] width 39 height 11
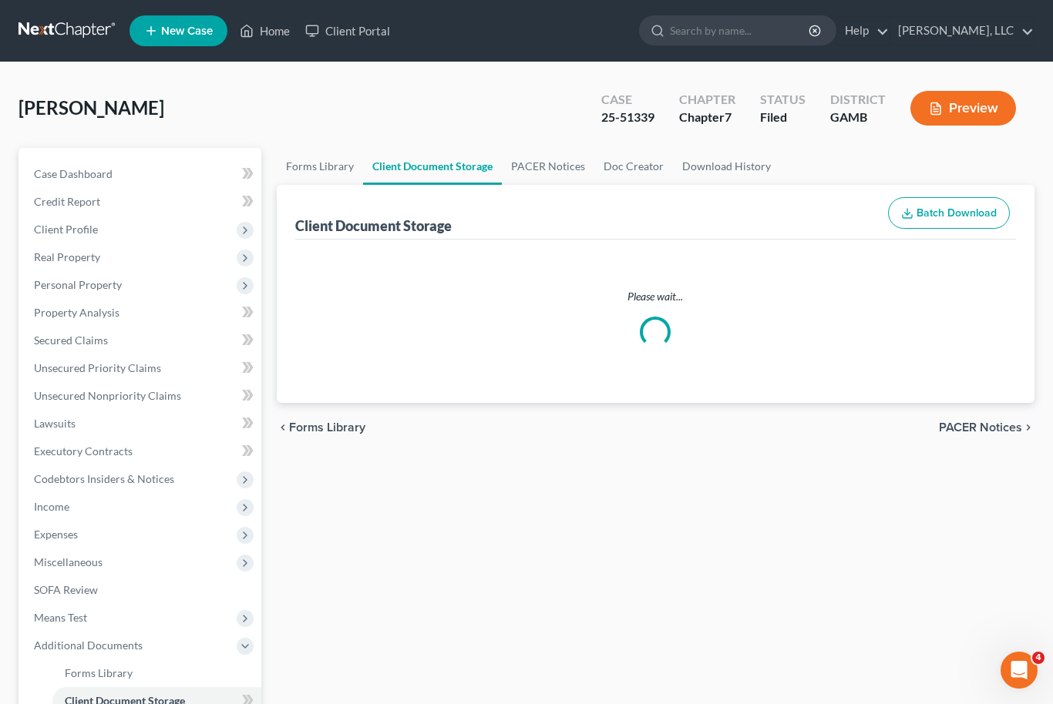
select select "26"
select select "6"
select select "22"
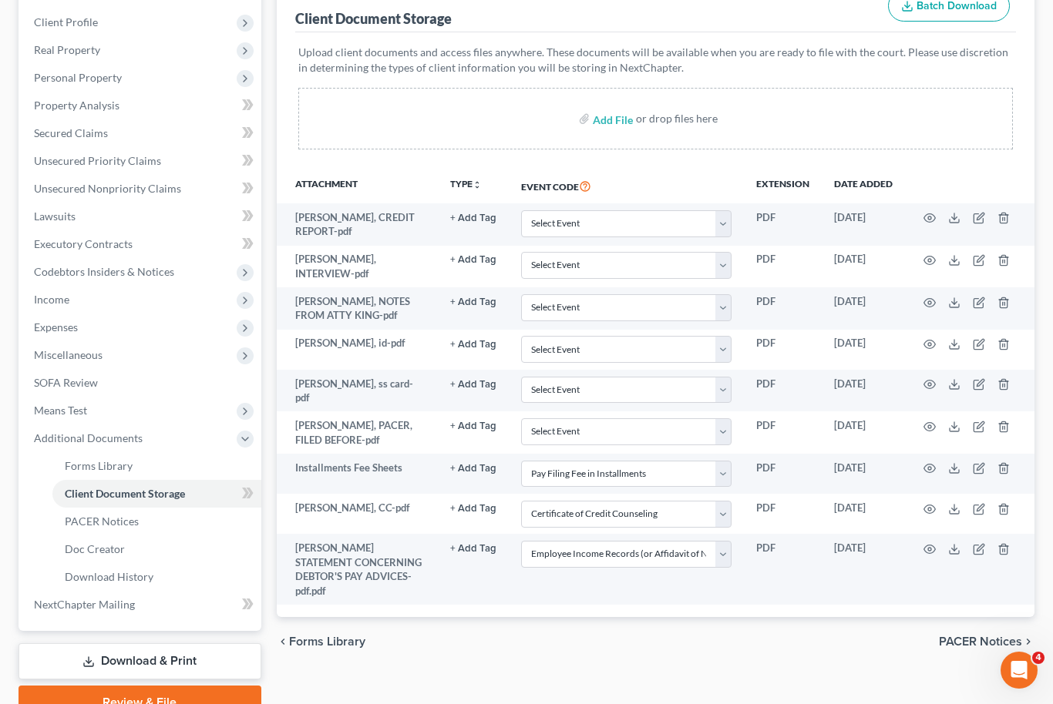
scroll to position [207, 0]
click at [886, 673] on div "Forms Library Client Document Storage PACER Notices Doc Creator Download Histor…" at bounding box center [656, 330] width 774 height 779
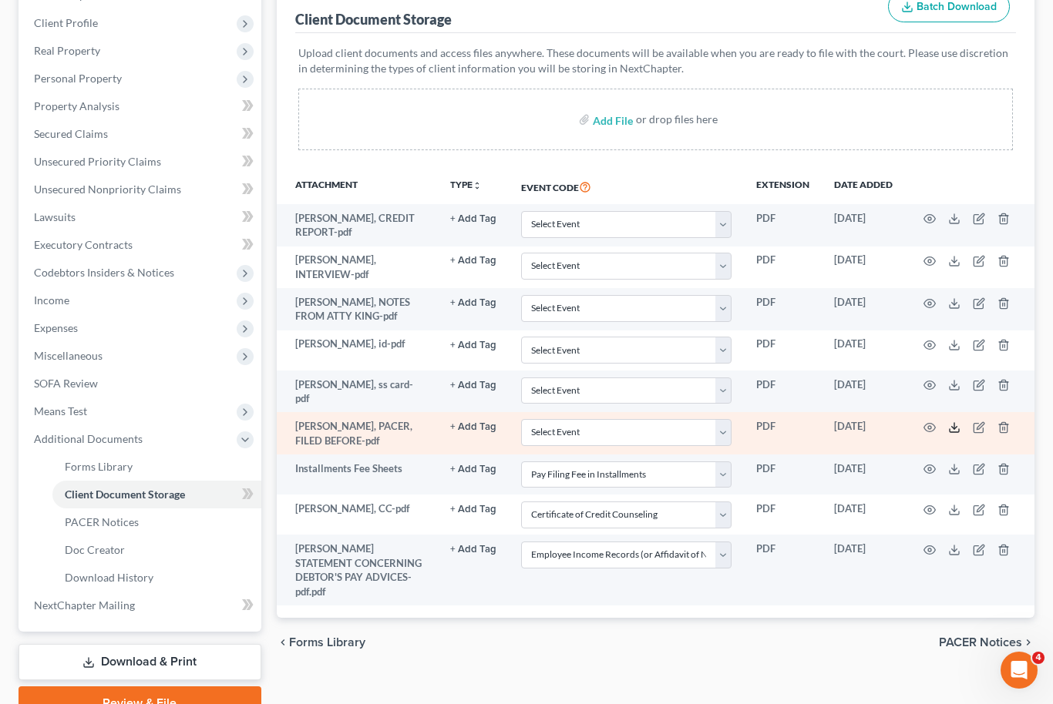
click at [953, 422] on icon at bounding box center [954, 428] width 12 height 12
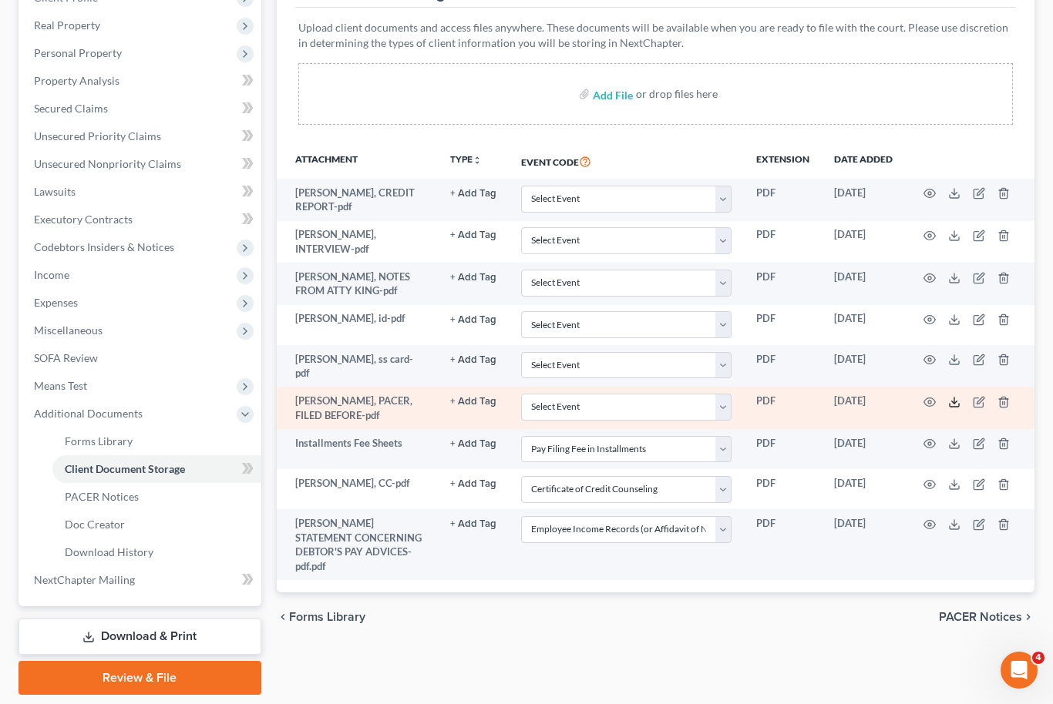
click at [953, 401] on polyline at bounding box center [954, 402] width 5 height 2
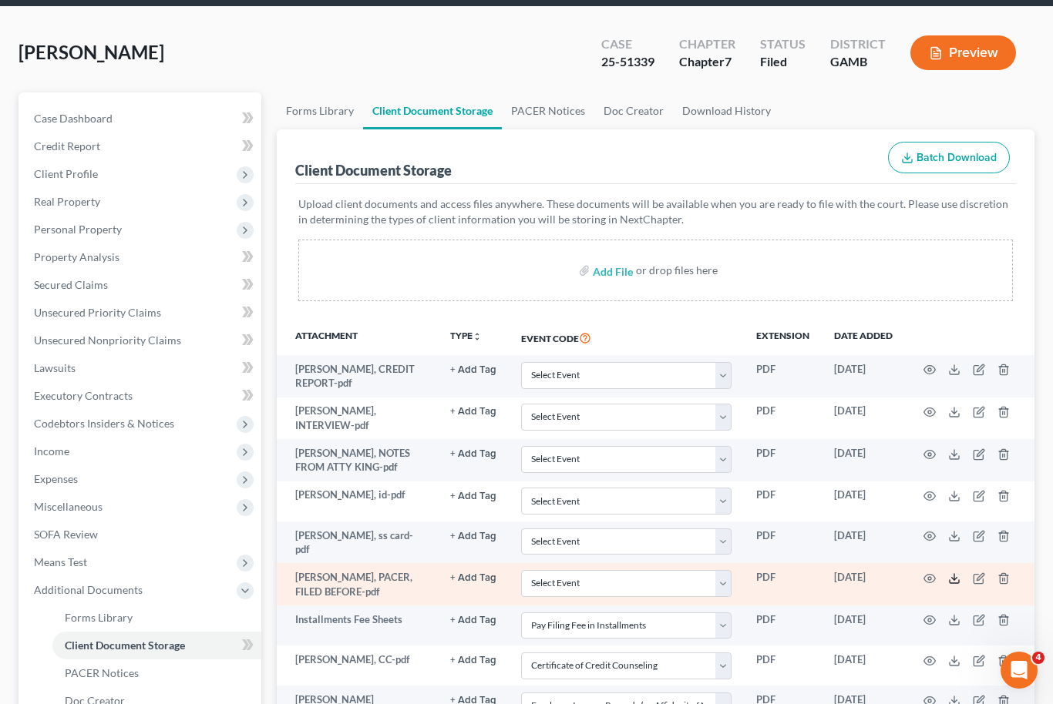
scroll to position [0, 0]
